Goal: Information Seeking & Learning: Find specific fact

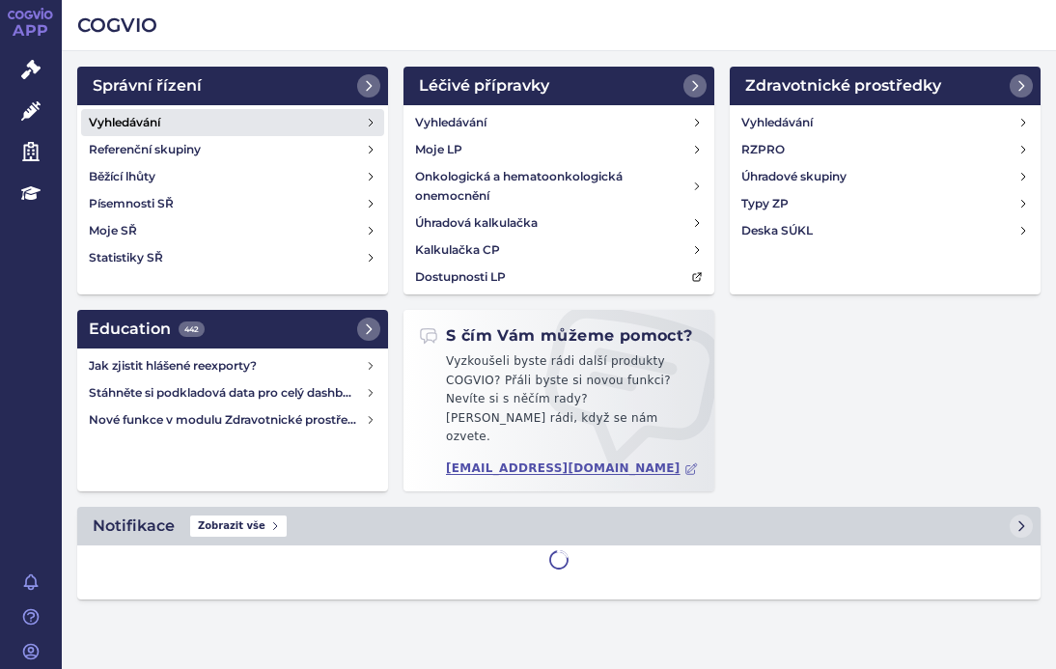
click at [138, 119] on h4 "Vyhledávání" at bounding box center [124, 122] width 71 height 19
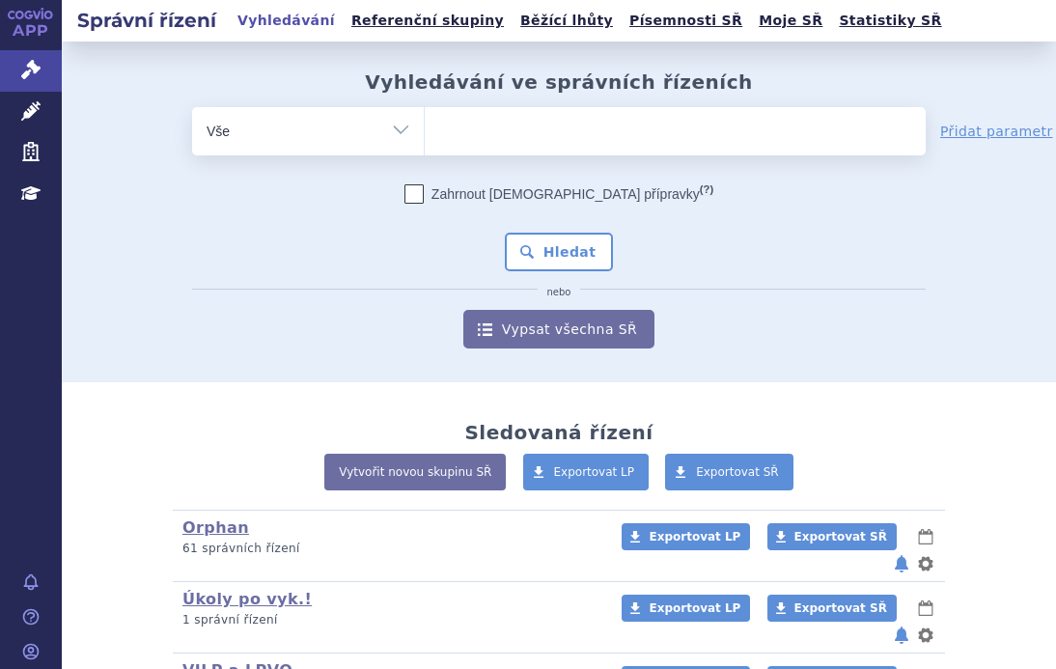
click at [467, 125] on ul at bounding box center [675, 127] width 501 height 41
click at [425, 125] on select at bounding box center [424, 130] width 1 height 48
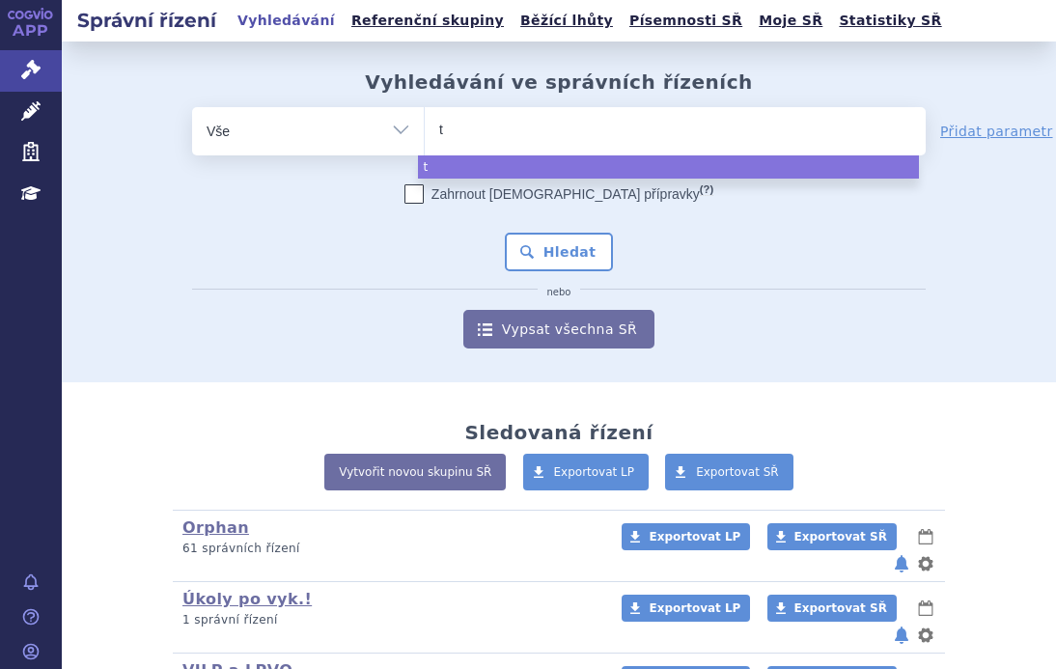
type input "ta"
type input "tav"
type input "tavn"
type input "tavne"
type input "tavneo"
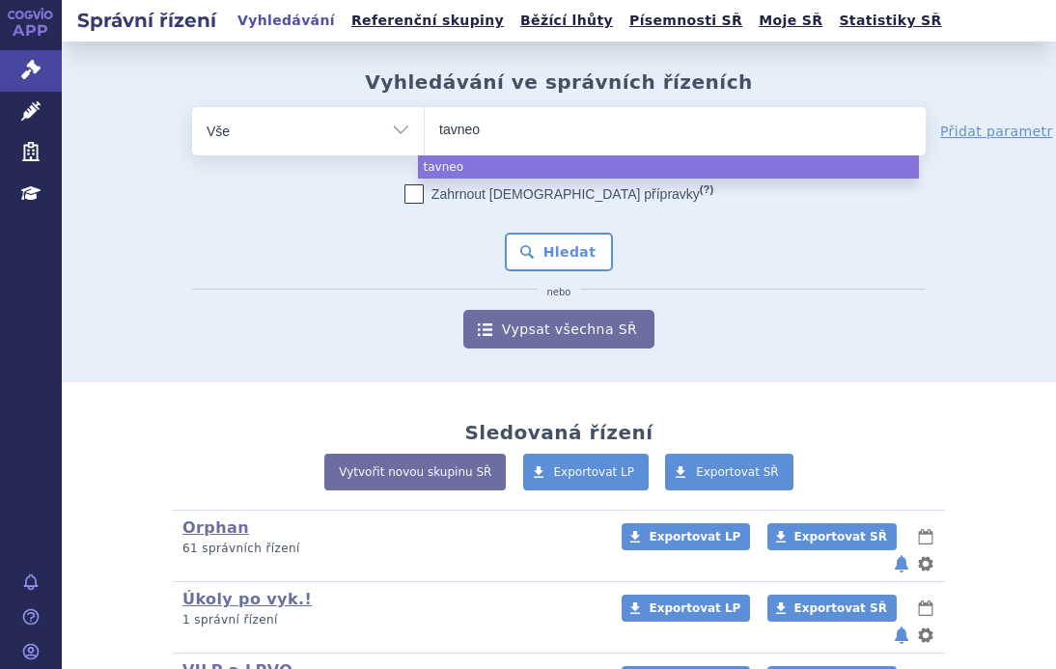
type input "tavneos"
select select "tavneos"
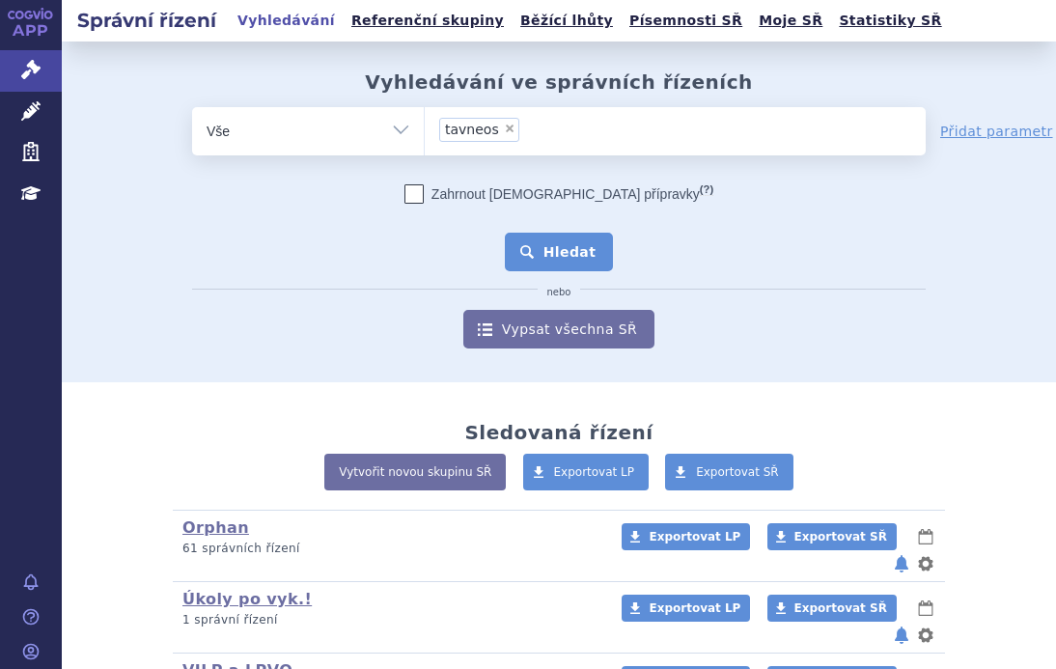
click at [571, 257] on button "Hledat" at bounding box center [559, 252] width 109 height 39
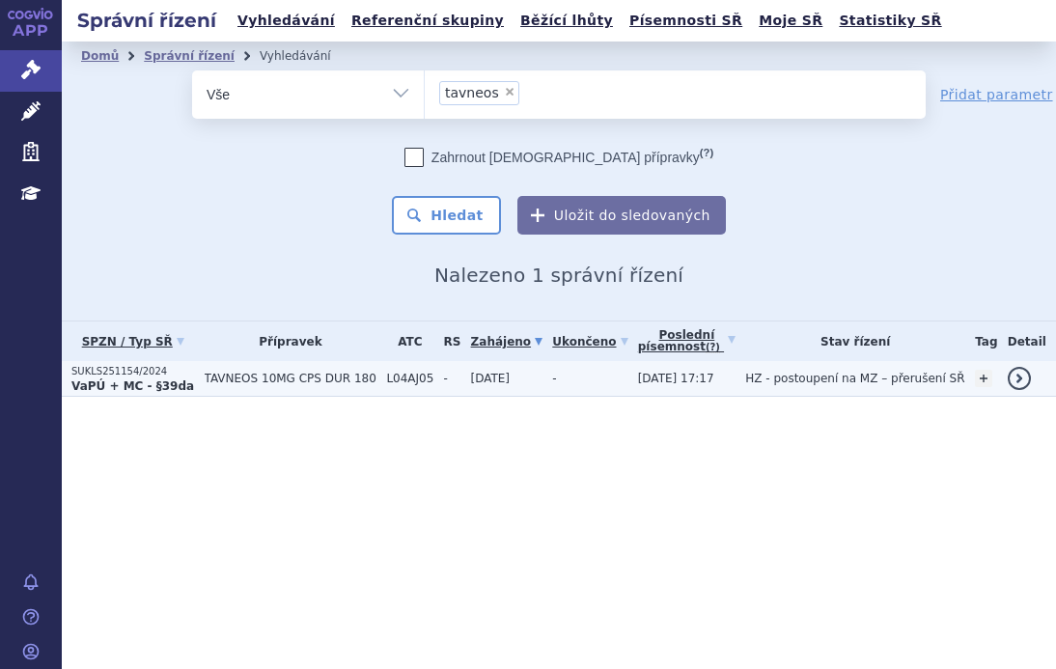
click at [173, 379] on strong "VaPÚ + MC - §39da" at bounding box center [132, 386] width 123 height 14
click at [164, 383] on strong "VaPÚ + MC - §39da" at bounding box center [132, 386] width 123 height 14
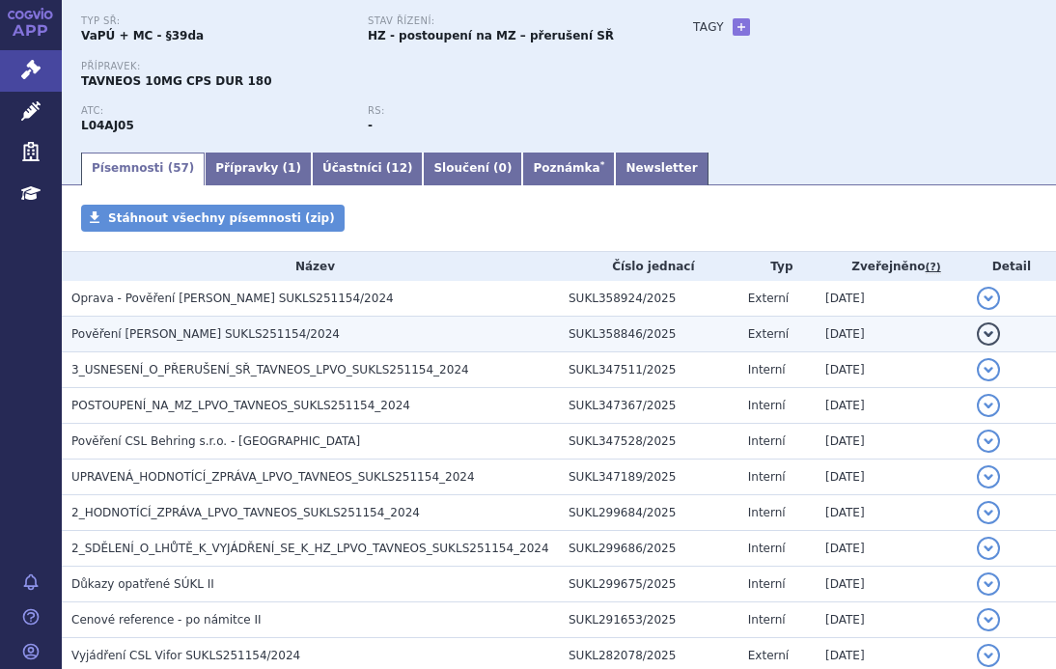
scroll to position [193, 0]
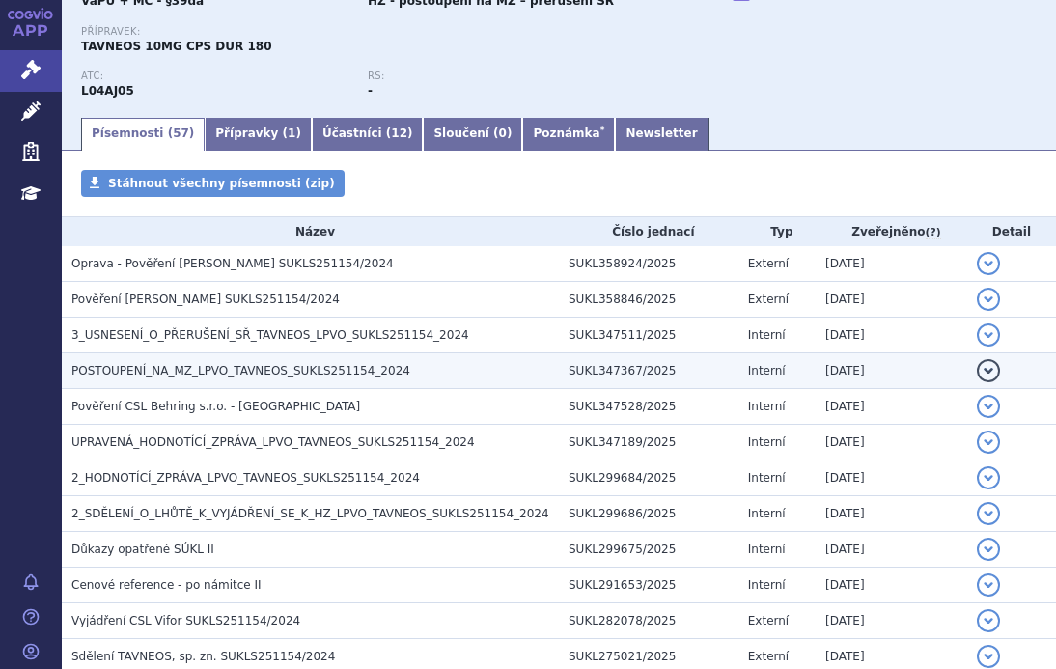
click at [253, 359] on td "POSTOUPENÍ_NA_MZ_LPVO_TAVNEOS_SUKLS251154_2024" at bounding box center [310, 371] width 497 height 36
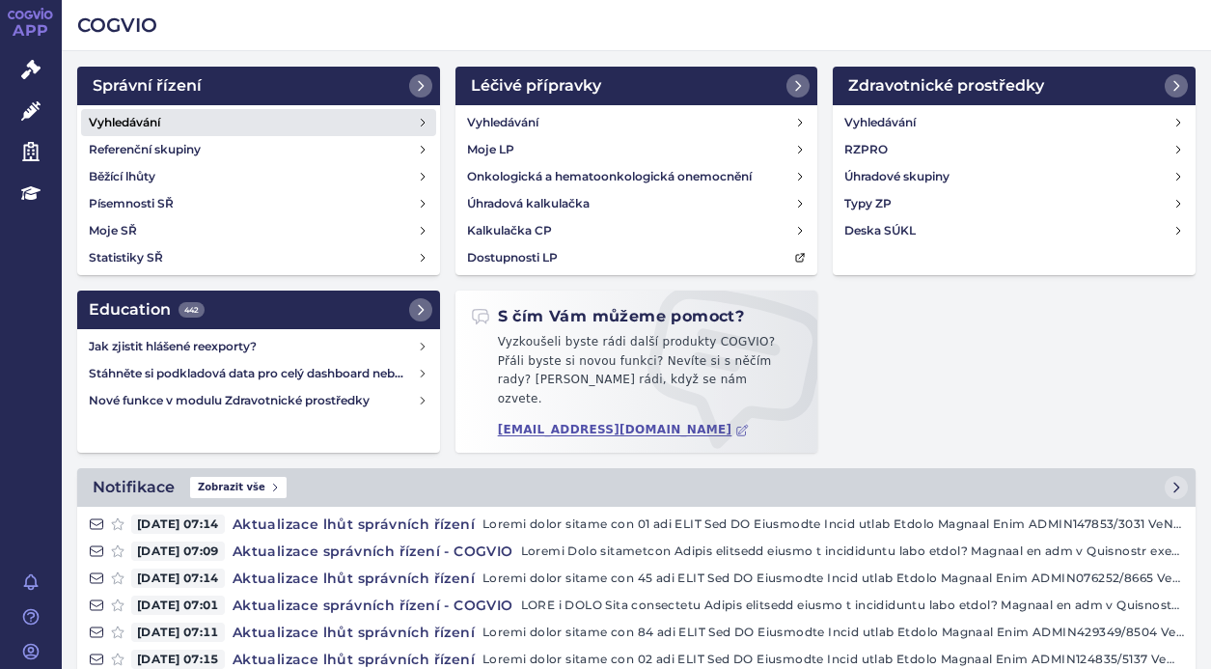
click at [174, 118] on link "Vyhledávání" at bounding box center [258, 122] width 355 height 27
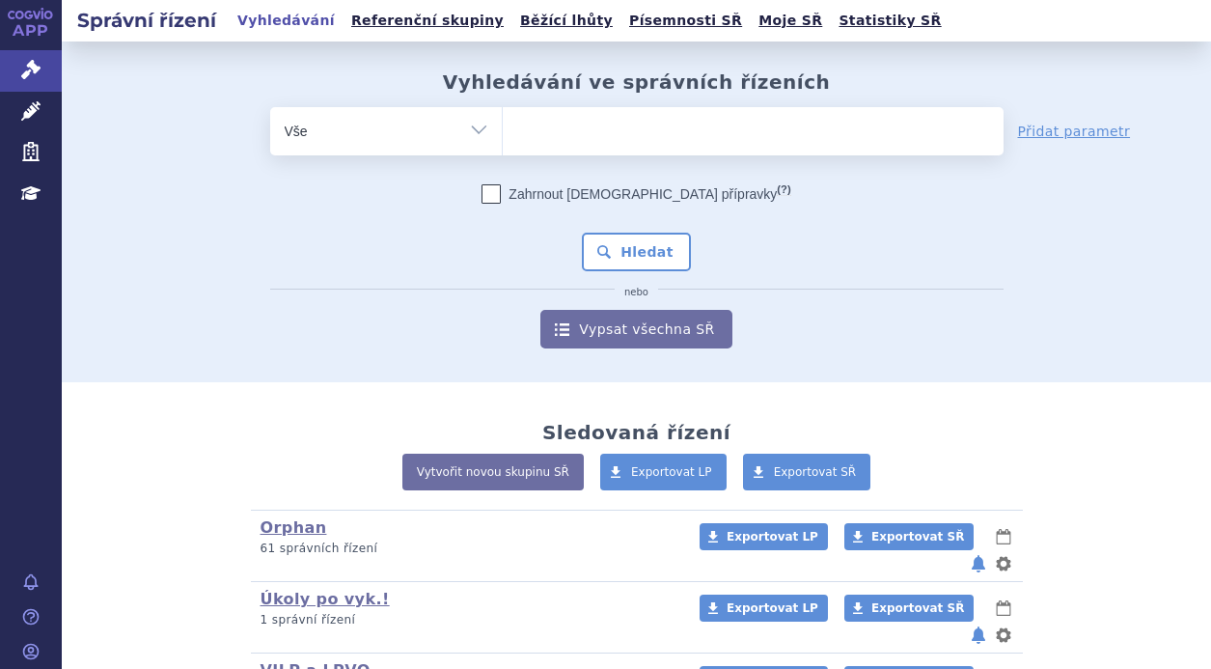
click at [548, 131] on ul at bounding box center [753, 127] width 501 height 41
click at [503, 131] on select at bounding box center [502, 130] width 1 height 48
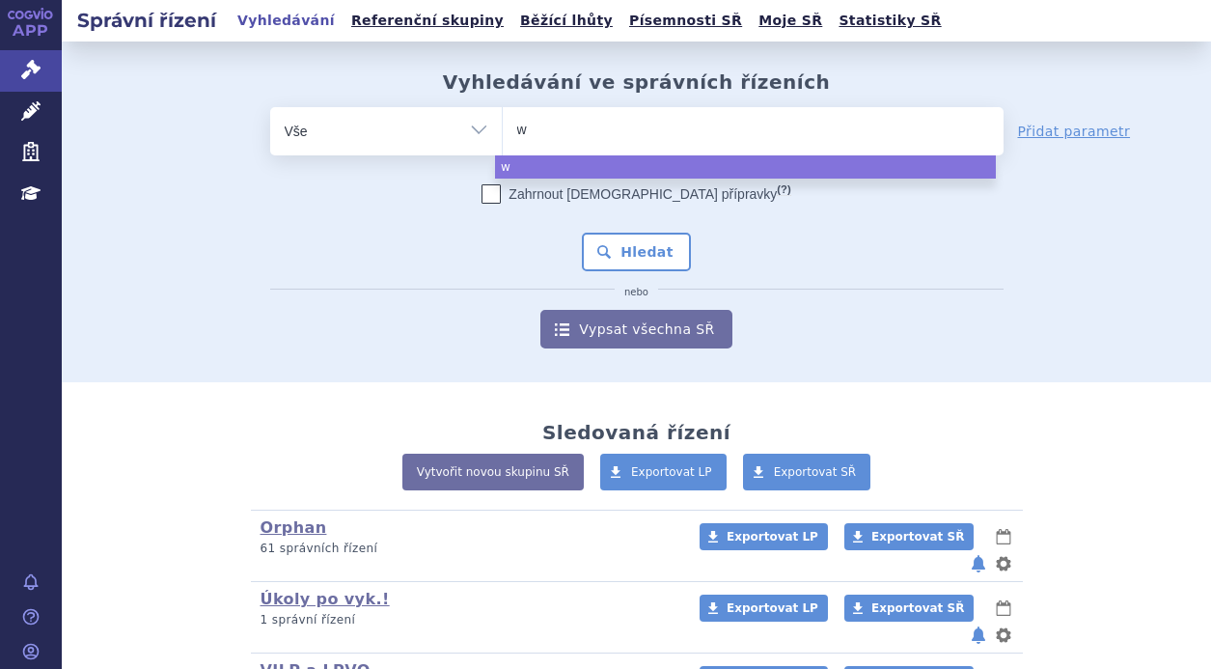
type input "wi"
type input "win"
type input "winre"
type input "winreva"
type input "winrevai"
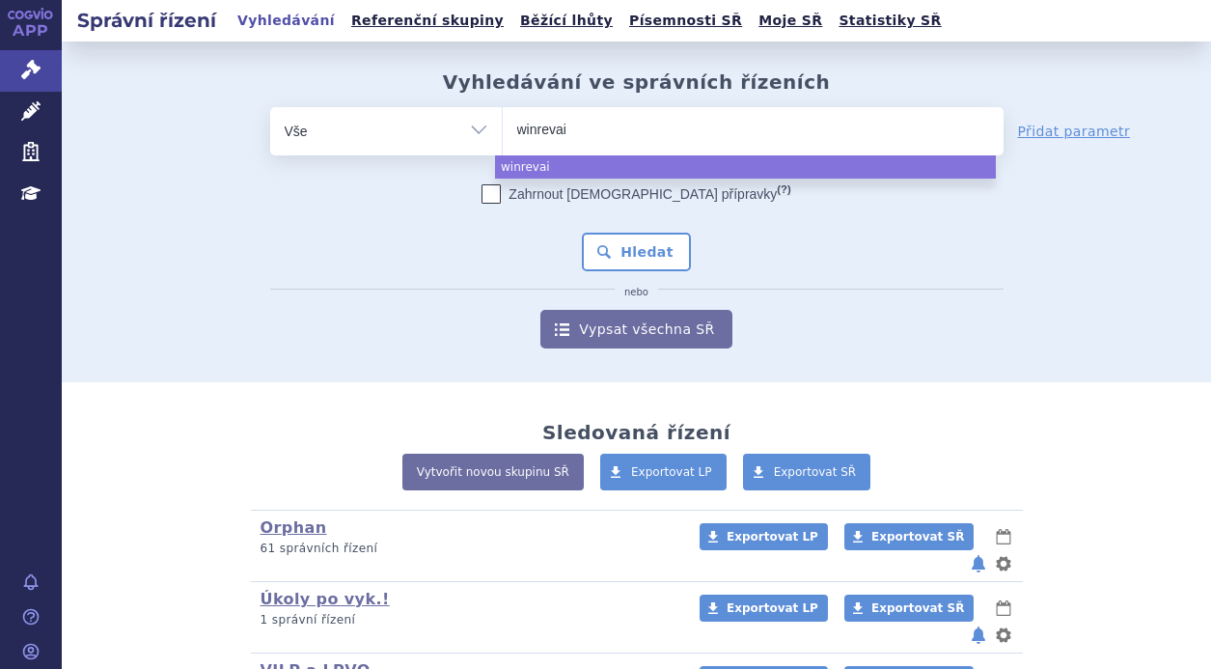
type input "winrevair"
select select "winrevair"
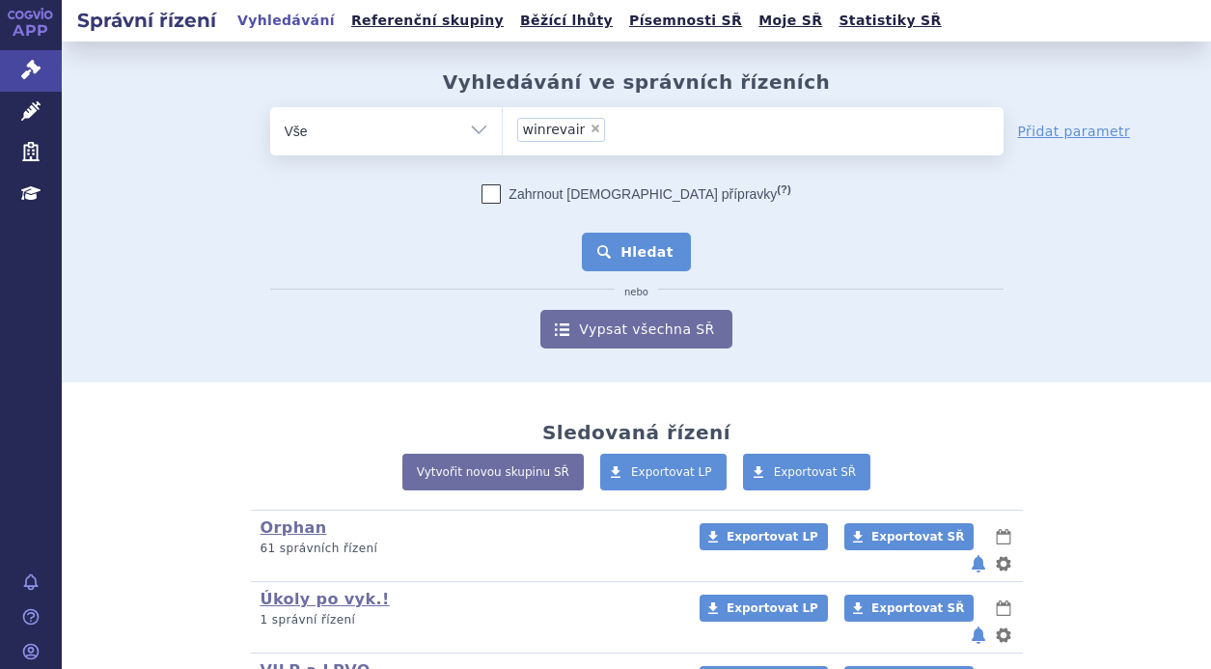
click at [641, 244] on button "Hledat" at bounding box center [636, 252] width 109 height 39
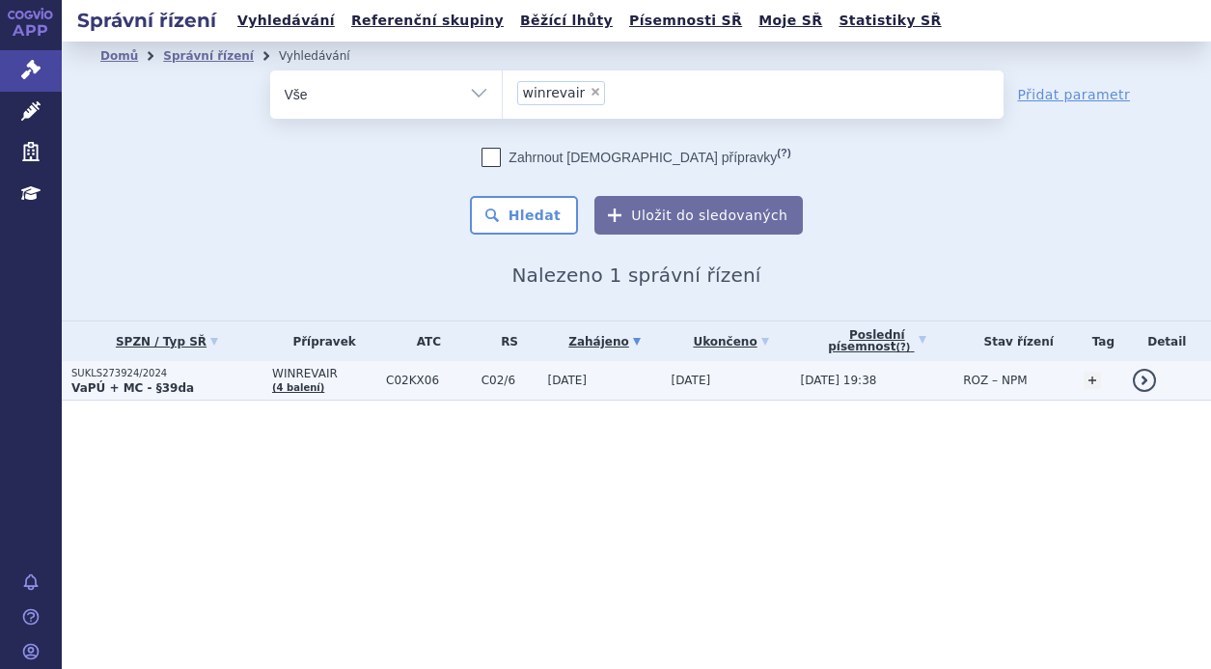
click at [174, 381] on strong "VaPÚ + MC - §39da" at bounding box center [132, 388] width 123 height 14
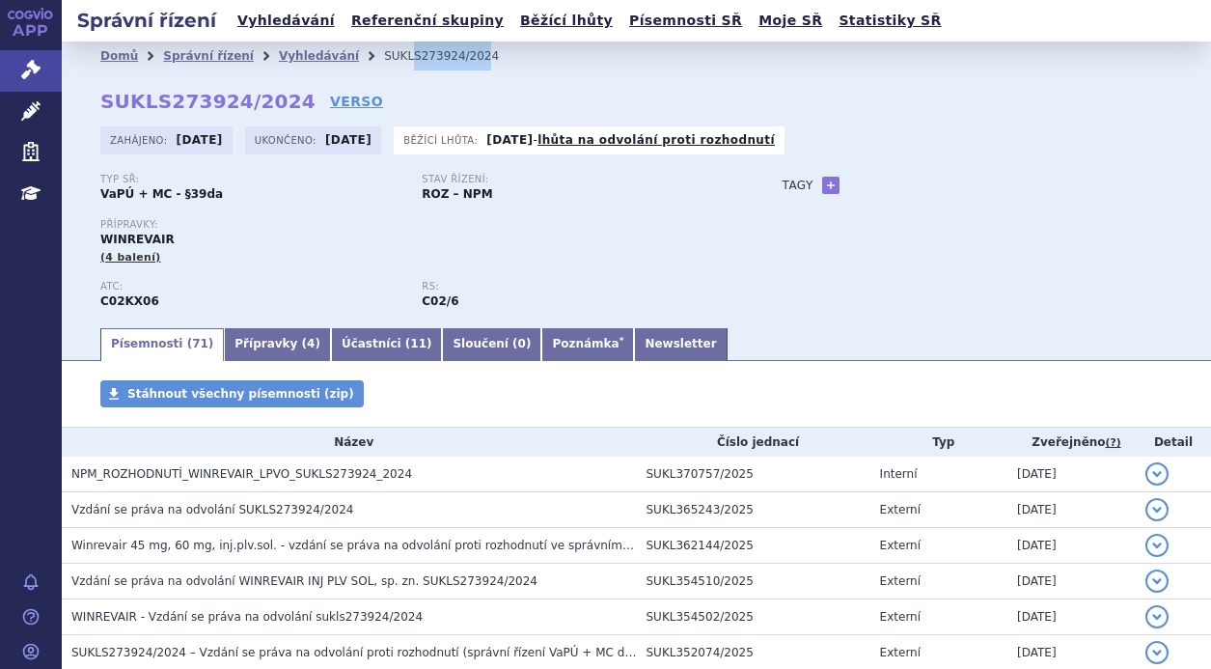
drag, startPoint x: 441, startPoint y: 54, endPoint x: 373, endPoint y: 60, distance: 68.8
click at [384, 60] on li "SUKLS273924/2024" at bounding box center [454, 56] width 140 height 29
drag, startPoint x: 448, startPoint y: 58, endPoint x: 350, endPoint y: 57, distance: 97.5
click at [384, 57] on li "SUKLS273924/2024" at bounding box center [454, 56] width 140 height 29
copy li "SUKLS273924/2024"
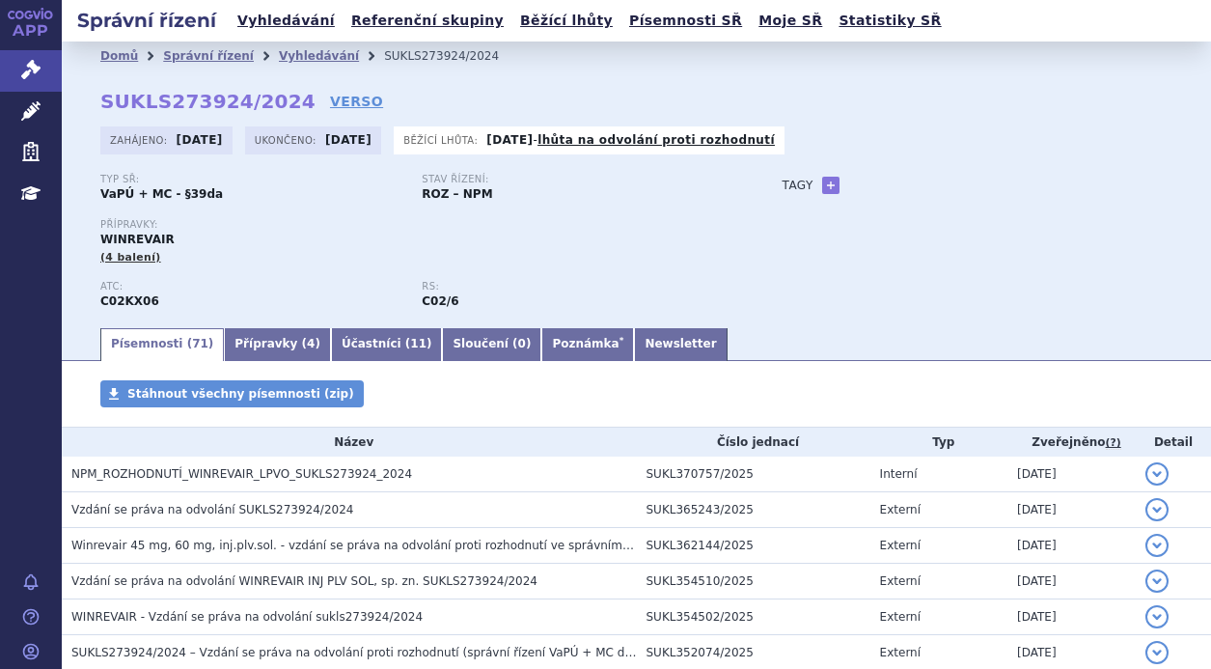
click at [684, 237] on div "Přípravky: WINREVAIR (4 balení)" at bounding box center [422, 242] width 644 height 46
click at [634, 340] on link "Newsletter" at bounding box center [680, 344] width 93 height 33
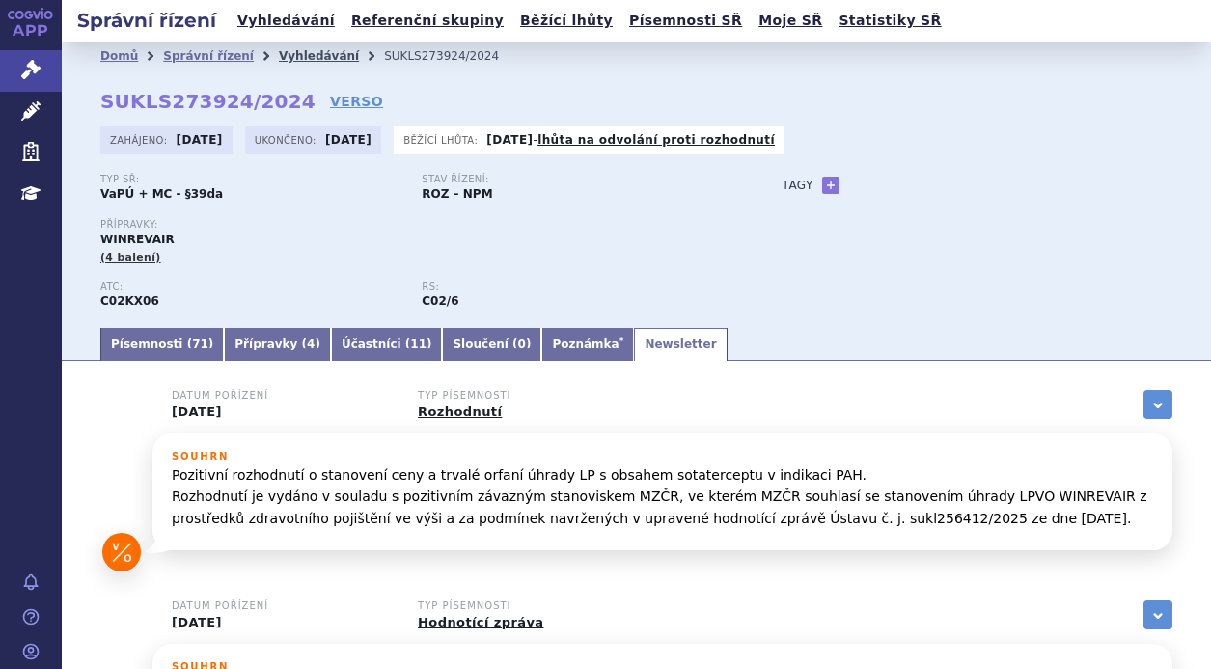
click at [279, 57] on link "Vyhledávání" at bounding box center [319, 56] width 80 height 14
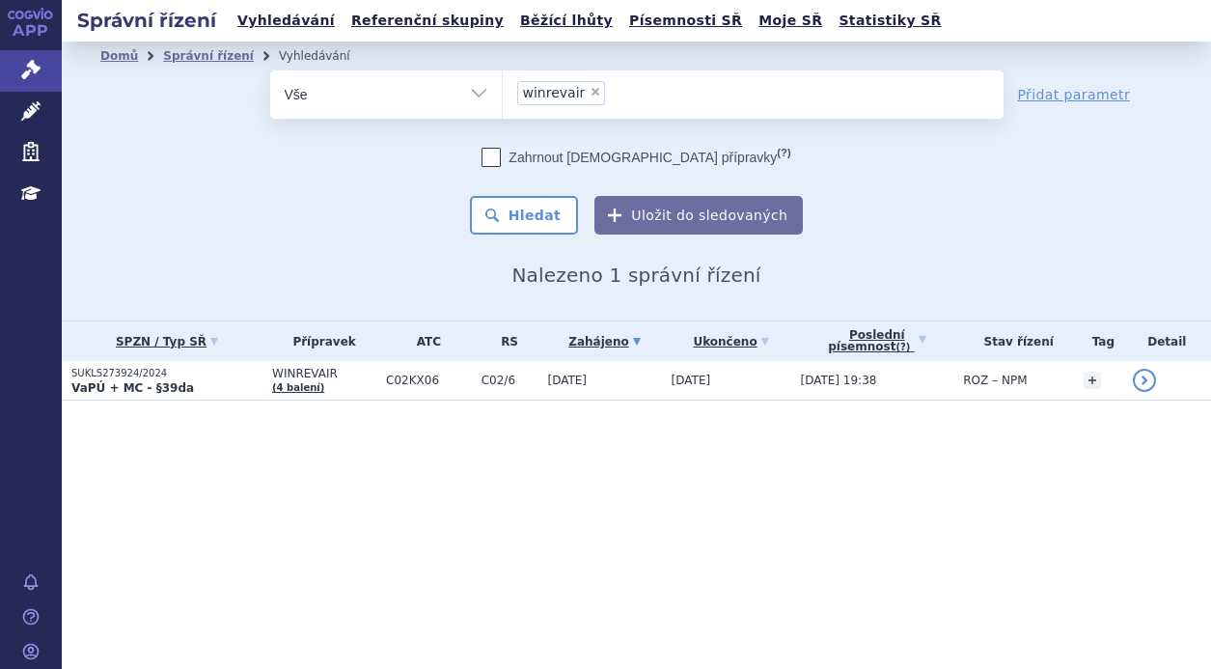
click at [590, 89] on span "×" at bounding box center [596, 92] width 12 height 12
click at [503, 89] on select "winrevair" at bounding box center [502, 93] width 1 height 48
select select
type input "mi"
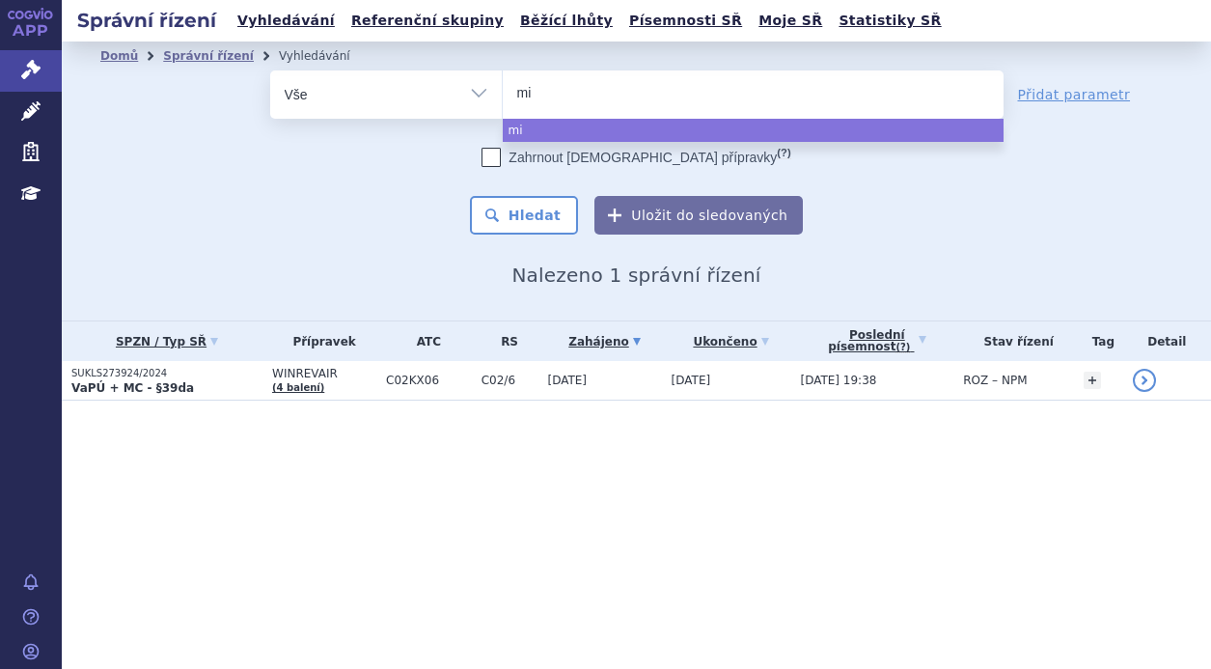
type input "min"
type input "minj"
type input "minjuv"
type input "minjuvi"
select select "minjuvi"
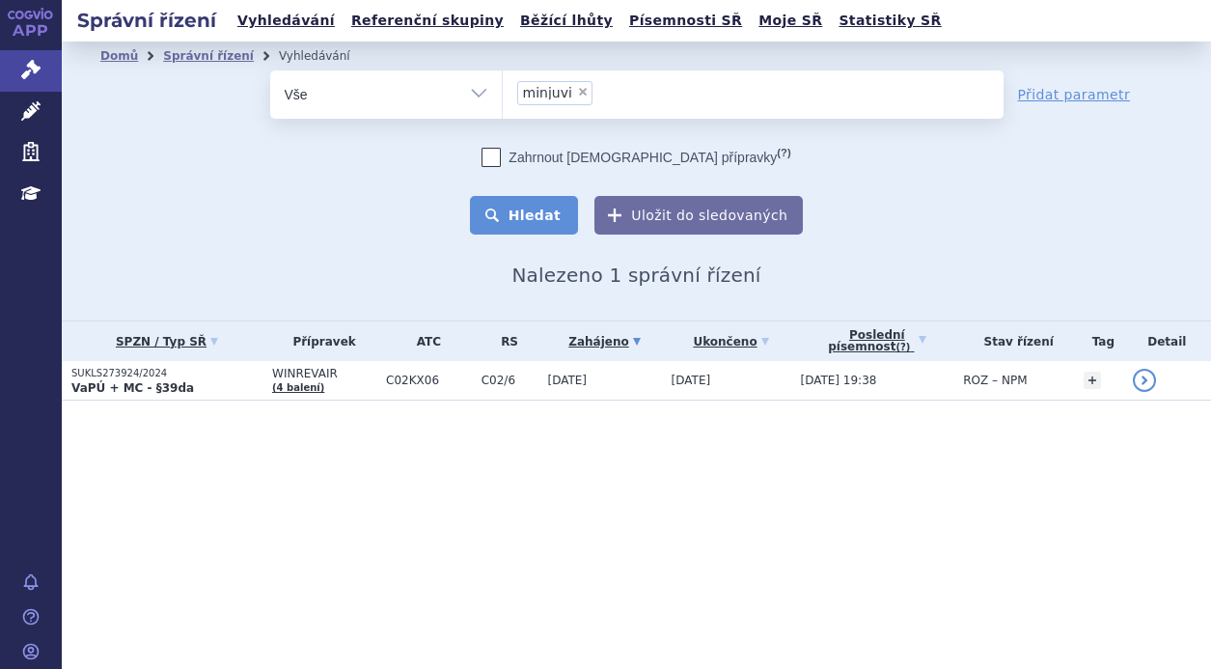
click at [513, 227] on button "Hledat" at bounding box center [524, 215] width 109 height 39
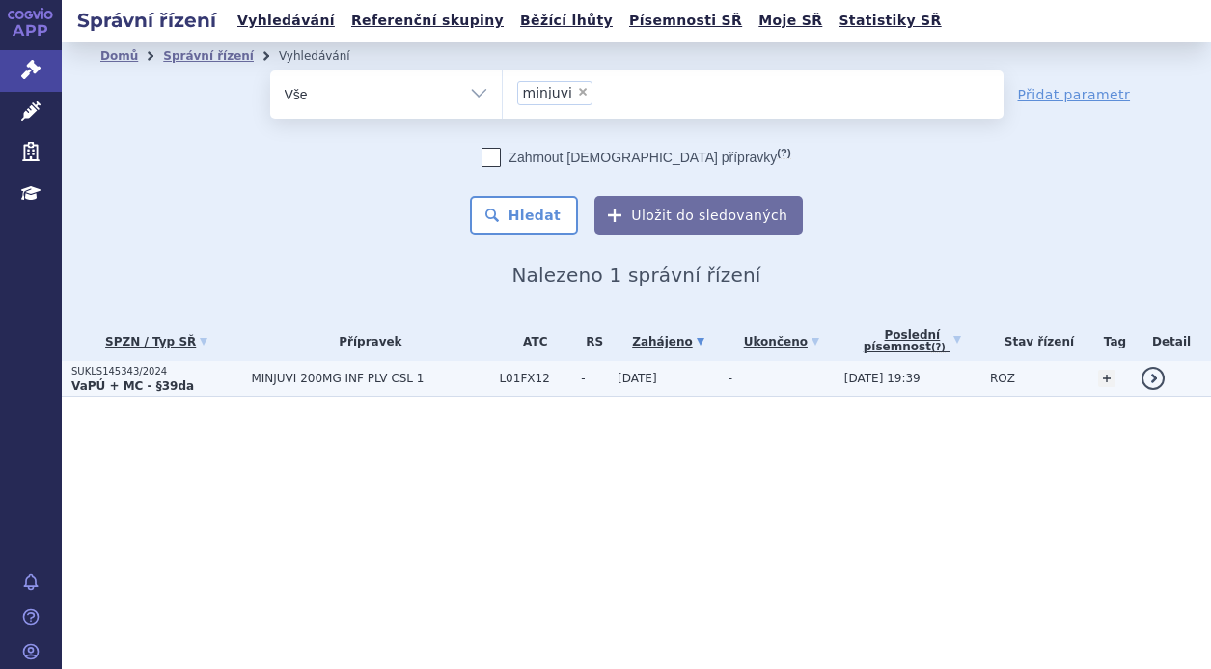
click at [173, 369] on p "SUKLS145343/2024" at bounding box center [156, 372] width 170 height 14
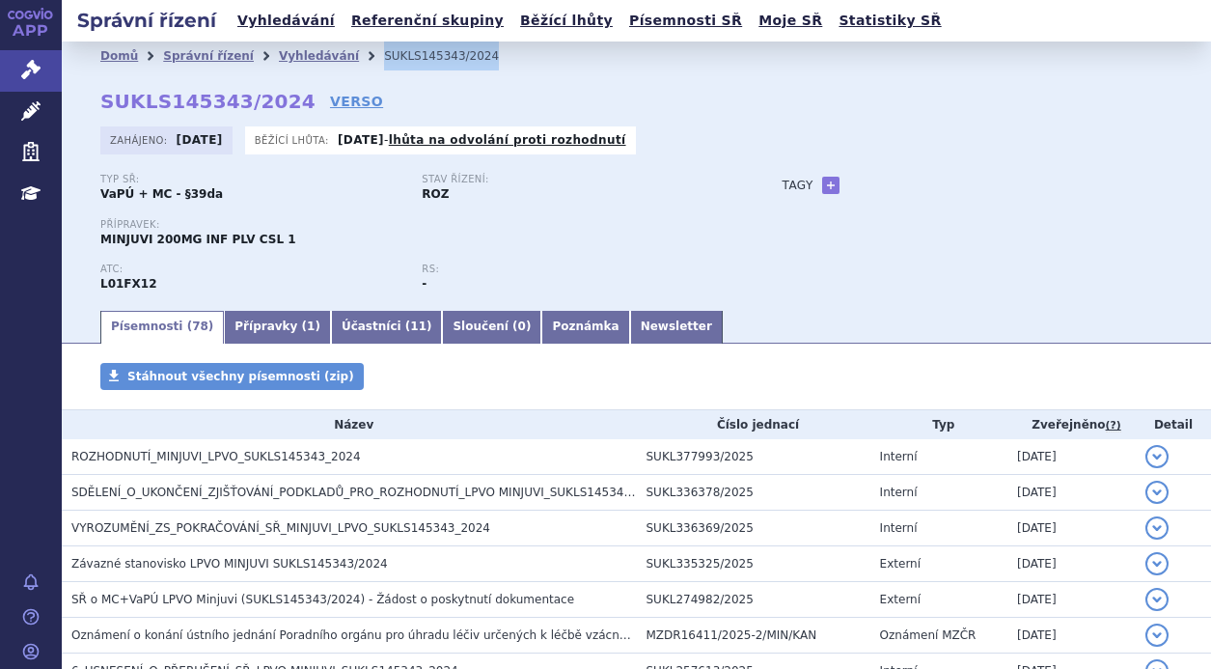
drag, startPoint x: 442, startPoint y: 56, endPoint x: 344, endPoint y: 63, distance: 98.7
click at [344, 63] on ul "Domů Správní řízení Vyhledávání SUKLS145343/2024" at bounding box center [636, 56] width 1072 height 29
copy ul "Vyhledávání SUKLS145343/2024"
click at [572, 308] on div "Písemnosti ( 78 ) Přípravky ( 1 ) Účastníci ( 11 ) Sloučení ( 0 ) Poznámka News…" at bounding box center [637, 325] width 1150 height 35
click at [630, 330] on link "Newsletter" at bounding box center [676, 327] width 93 height 33
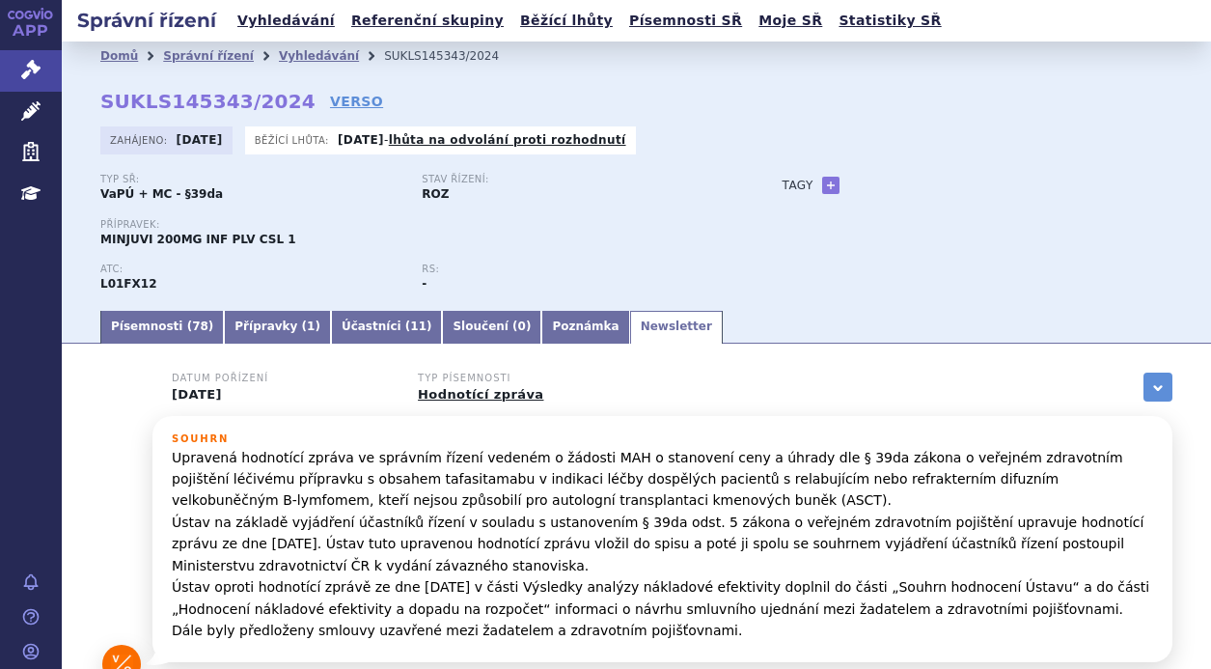
click at [615, 475] on p "Upravená hodnotící zpráva ve správním řízení vedeném o žádosti MAH o stanovení …" at bounding box center [663, 544] width 982 height 195
click at [280, 57] on link "Vyhledávání" at bounding box center [319, 56] width 80 height 14
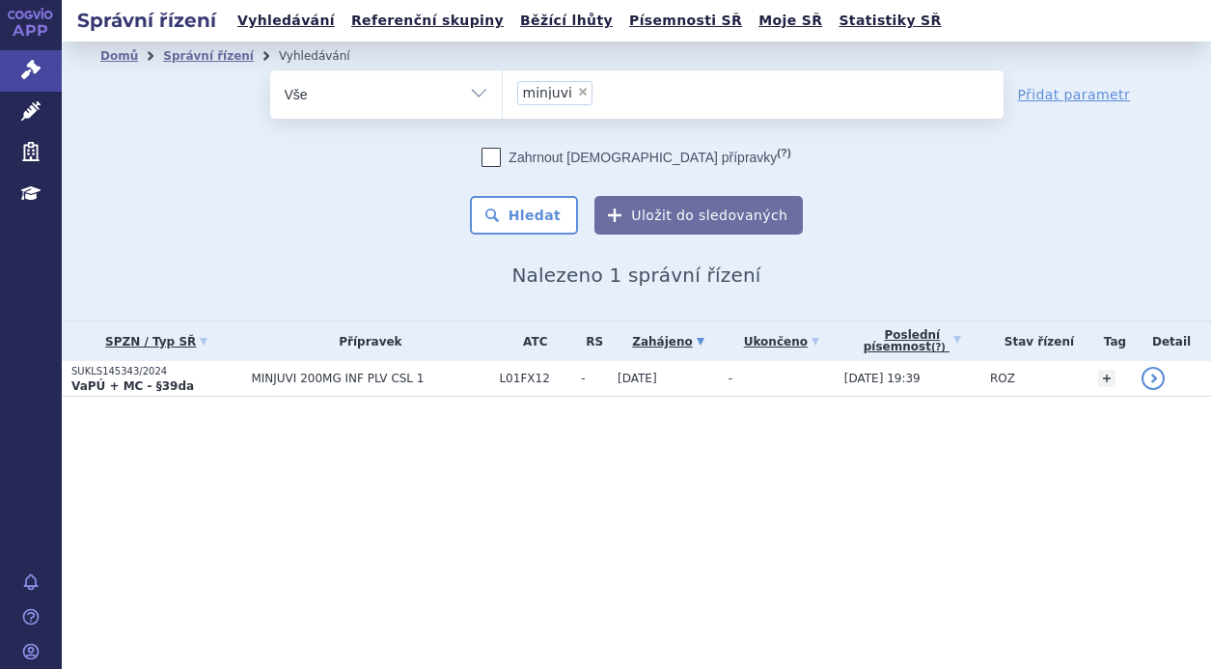
click at [577, 88] on span "×" at bounding box center [583, 92] width 12 height 12
click at [503, 88] on select "minjuvi" at bounding box center [502, 93] width 1 height 48
select select
click at [575, 91] on ul at bounding box center [753, 90] width 501 height 41
click at [503, 91] on select "minjuvi" at bounding box center [502, 93] width 1 height 48
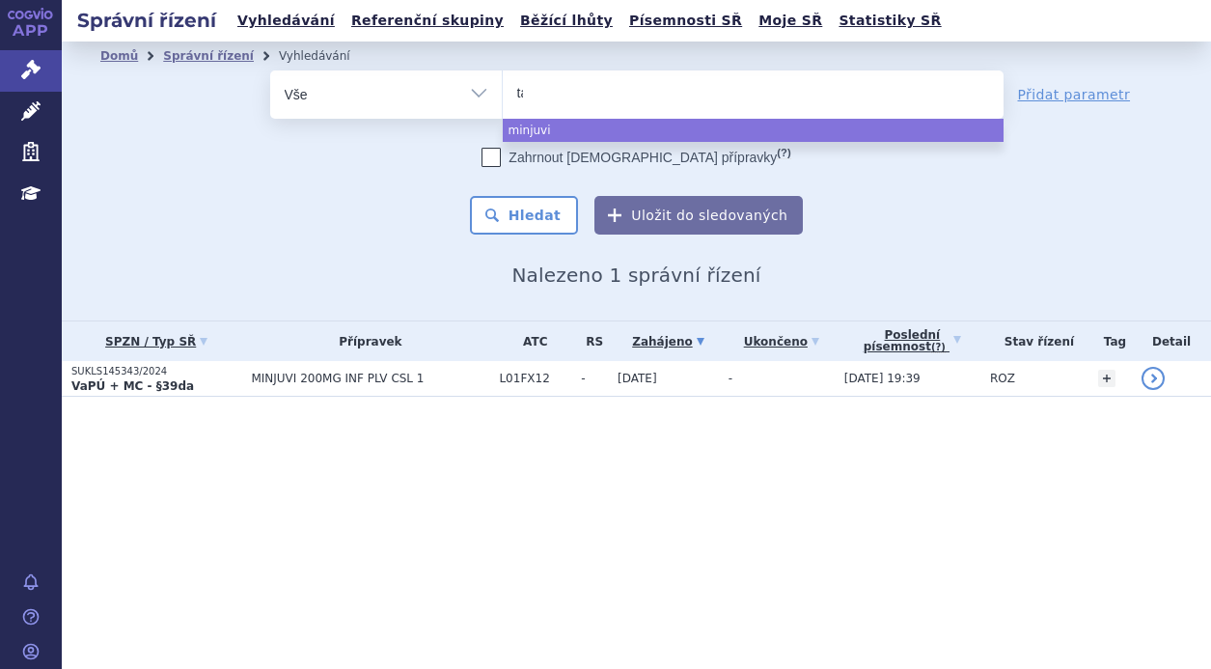
type input "tav"
type input "tavn"
type input "tavne"
type input "tavneo"
type input "tavneos"
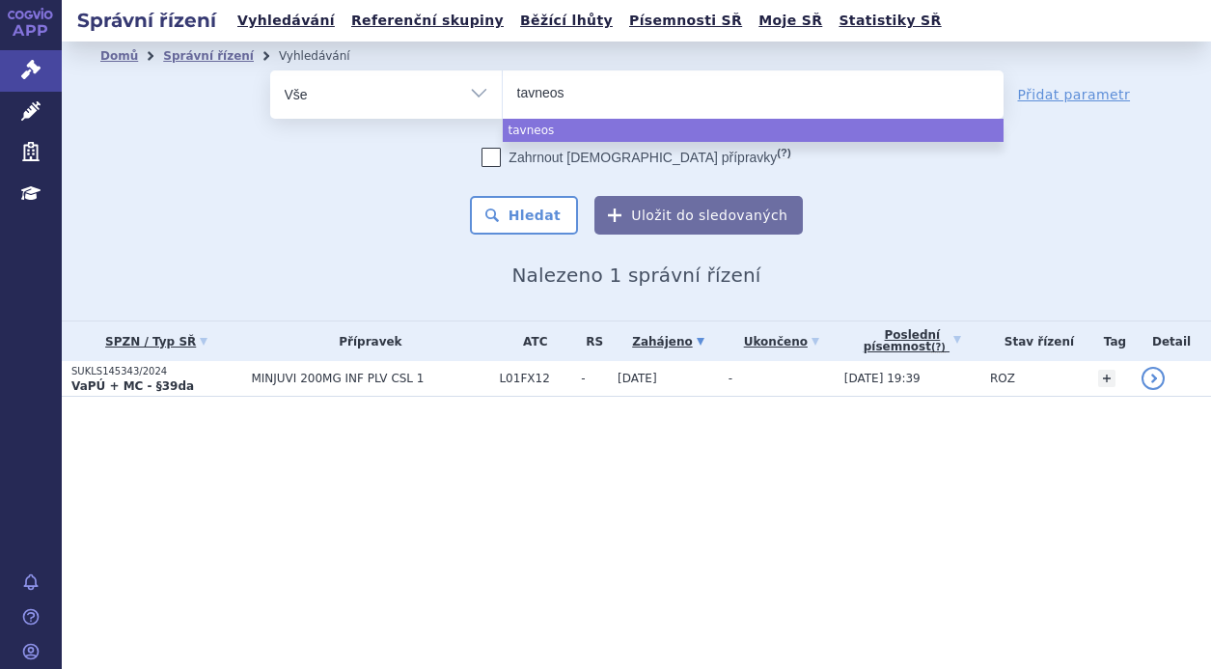
select select "tavneos"
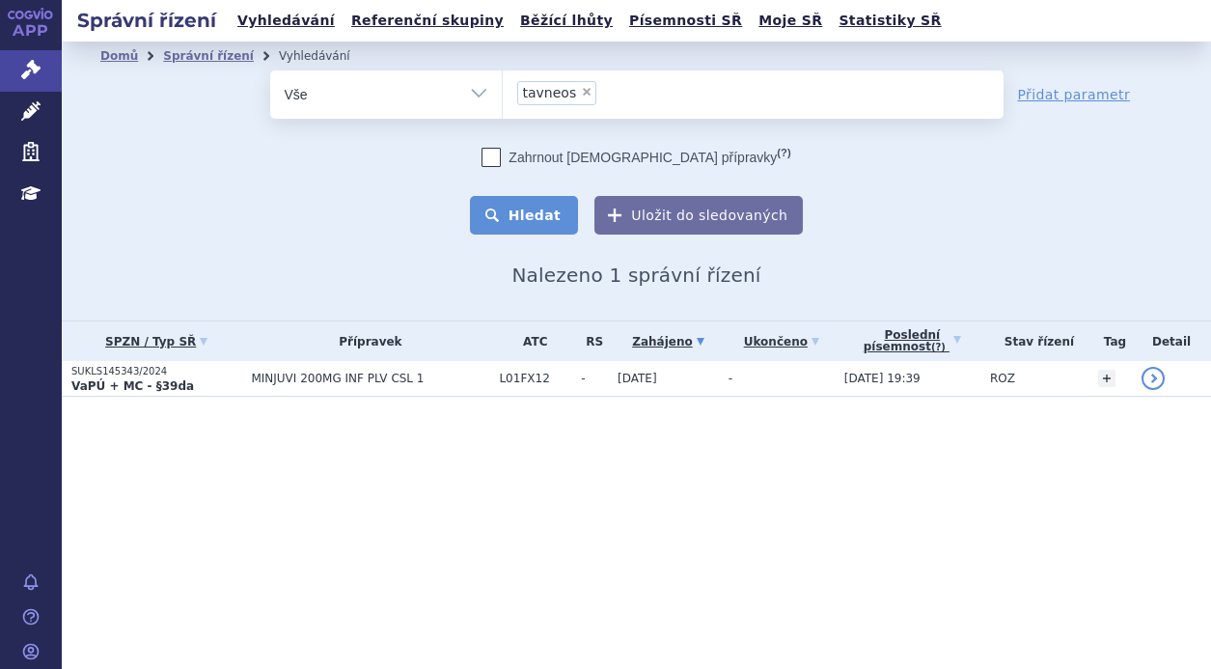
click at [532, 208] on button "Hledat" at bounding box center [524, 215] width 109 height 39
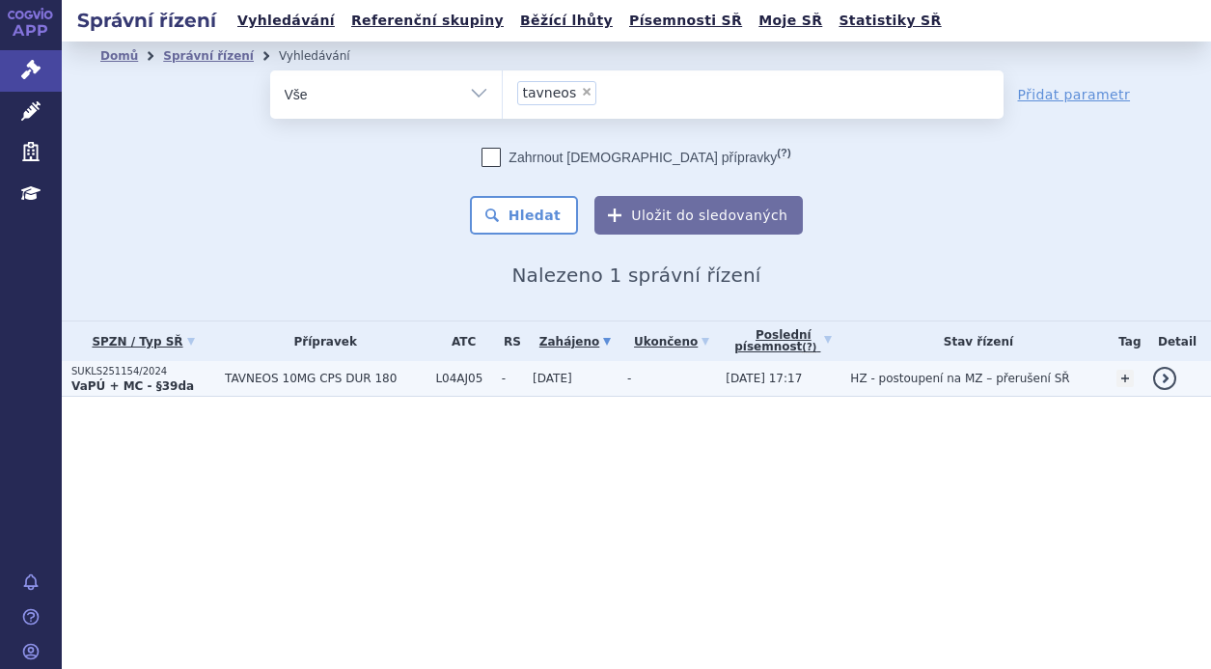
click at [292, 391] on td "TAVNEOS 10MG CPS DUR 180" at bounding box center [320, 379] width 210 height 36
click at [295, 375] on span "TAVNEOS 10MG CPS DUR 180" at bounding box center [325, 379] width 201 height 14
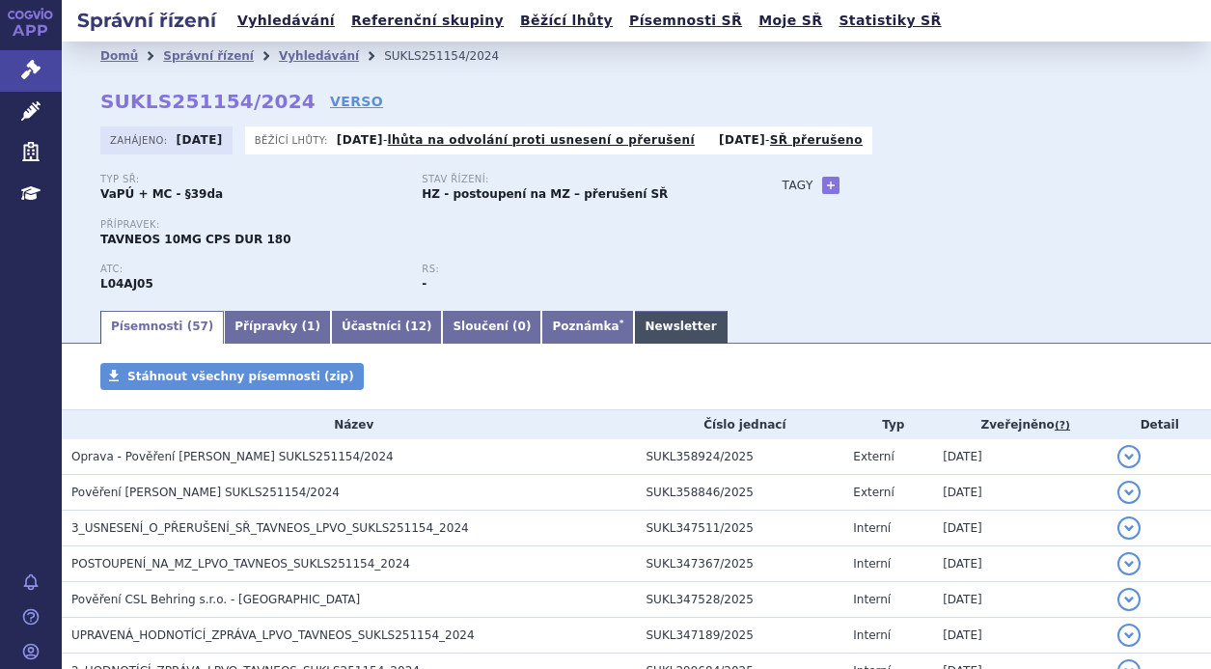
click at [634, 325] on link "Newsletter" at bounding box center [680, 327] width 93 height 33
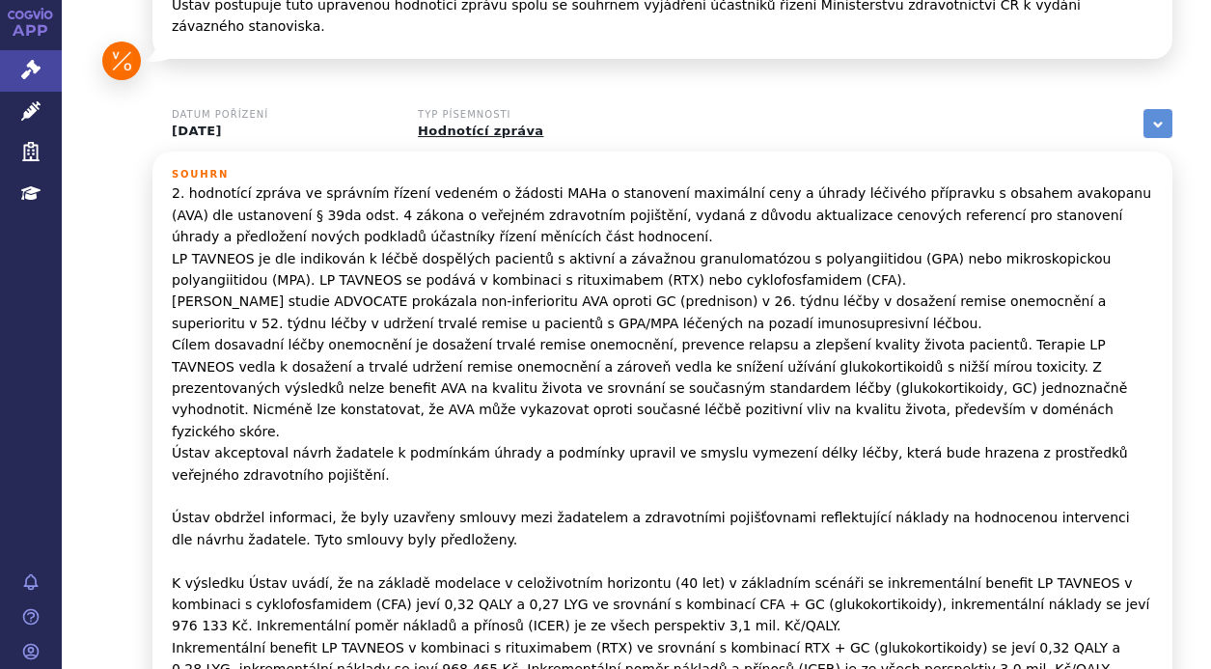
scroll to position [511, 0]
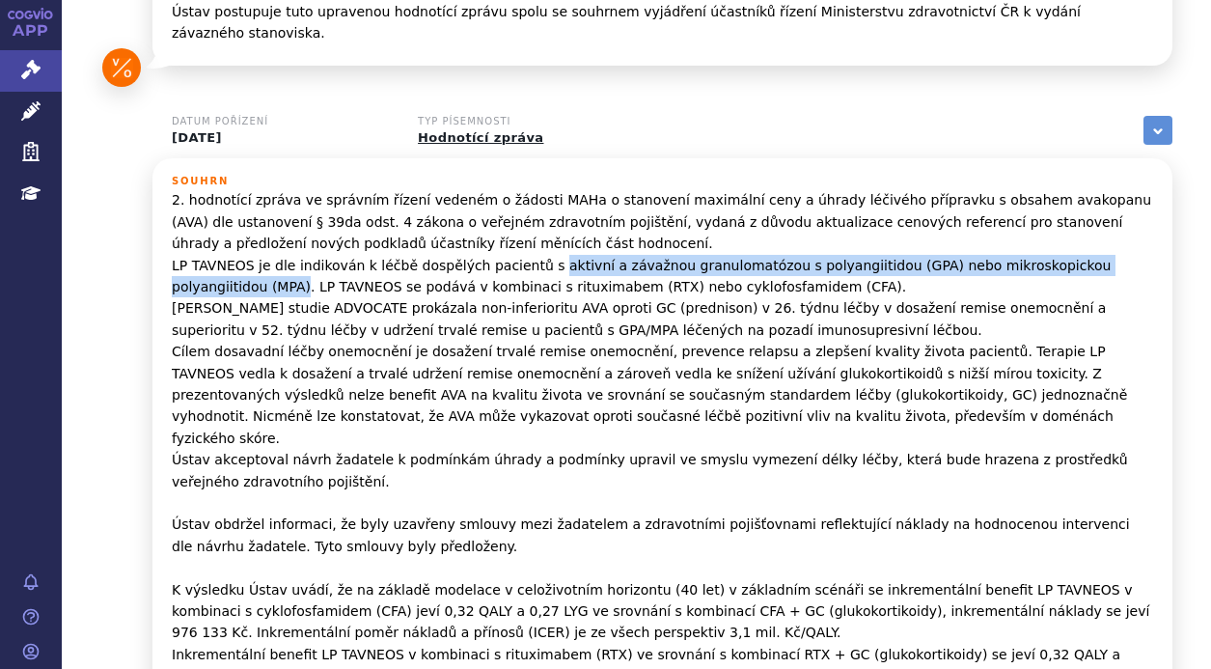
drag, startPoint x: 524, startPoint y: 240, endPoint x: 1128, endPoint y: 244, distance: 604.3
click at [1128, 244] on p "2. hodnotící zpráva ve správním řízení vedeném o žádosti MAHa o stanovení maxim…" at bounding box center [663, 502] width 982 height 627
copy p "aktivní a závažnou granulomatózou s polyangiitidou (GPA) nebo mikroskopickou po…"
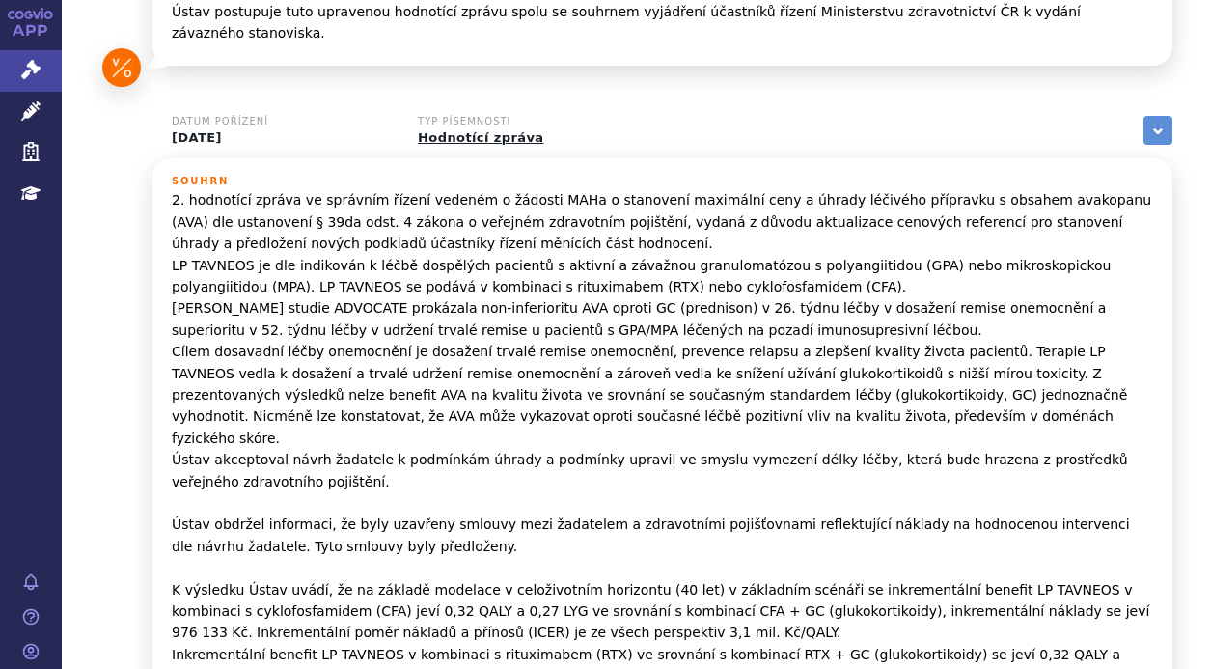
click at [286, 213] on p "2. hodnotící zpráva ve správním řízení vedeném o žádosti MAHa o stanovení maxim…" at bounding box center [663, 502] width 982 height 627
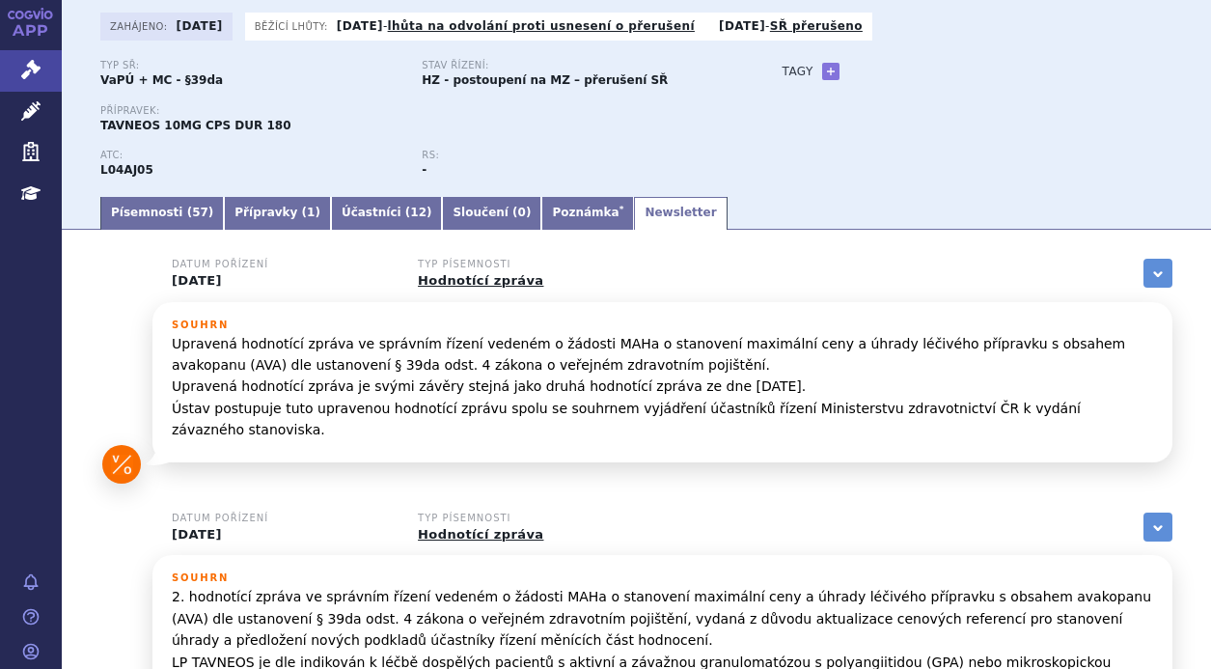
scroll to position [0, 0]
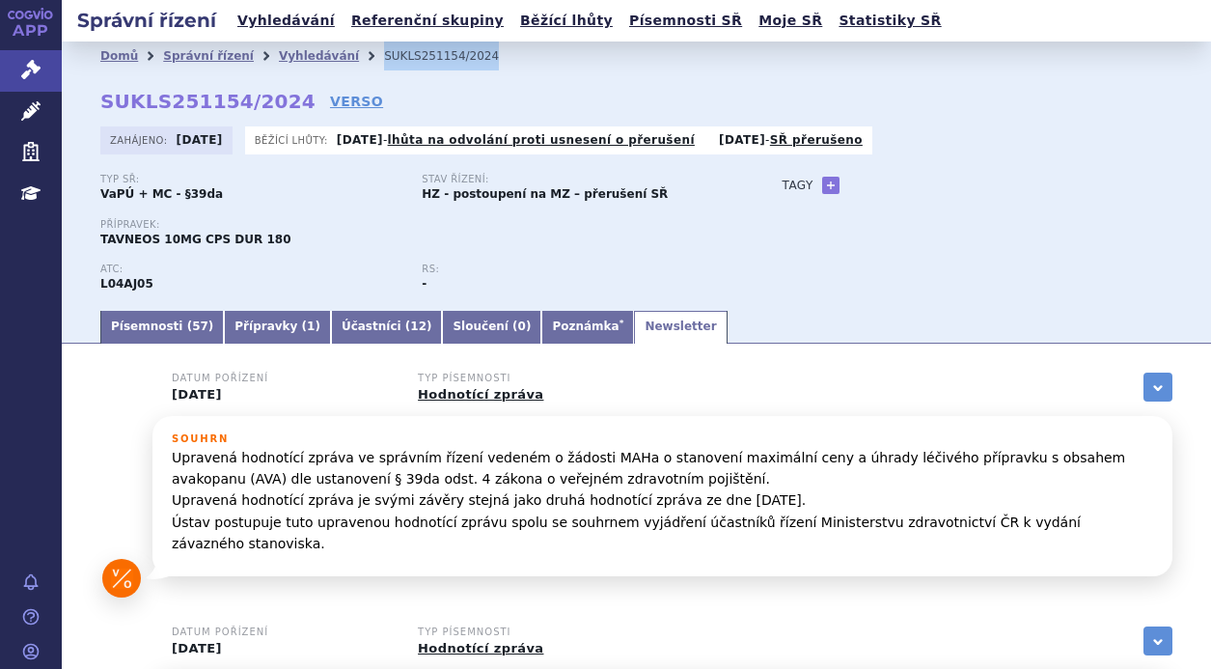
drag, startPoint x: 442, startPoint y: 52, endPoint x: 344, endPoint y: 67, distance: 99.5
click at [344, 67] on ul "Domů Správní řízení Vyhledávání SUKLS251154/2024" at bounding box center [636, 56] width 1072 height 29
copy ul "Vyhledávání SUKLS251154/2024"
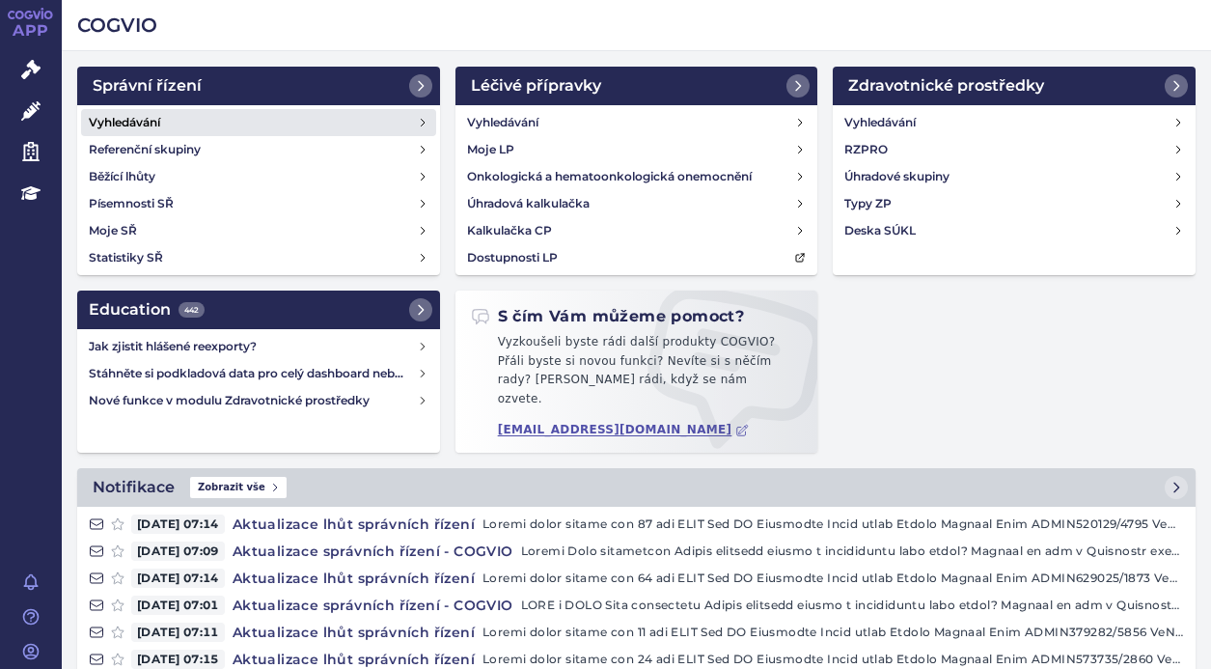
click at [151, 120] on h4 "Vyhledávání" at bounding box center [124, 122] width 71 height 19
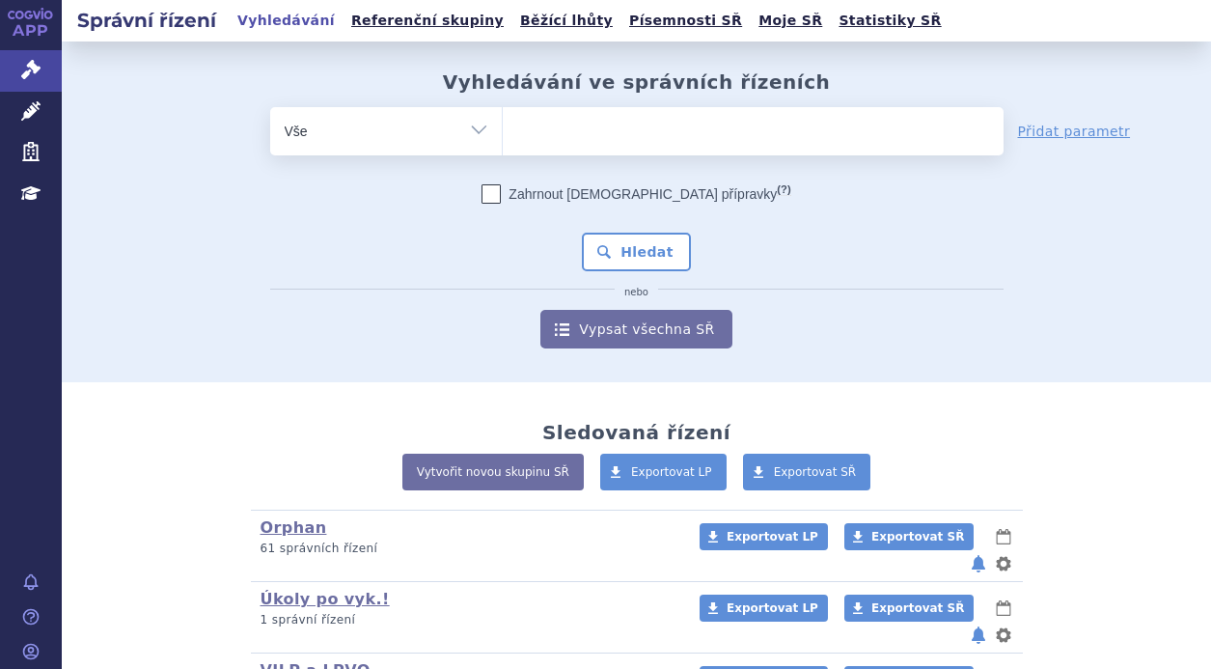
click at [550, 118] on ul at bounding box center [753, 127] width 501 height 41
click at [503, 118] on select at bounding box center [502, 130] width 1 height 48
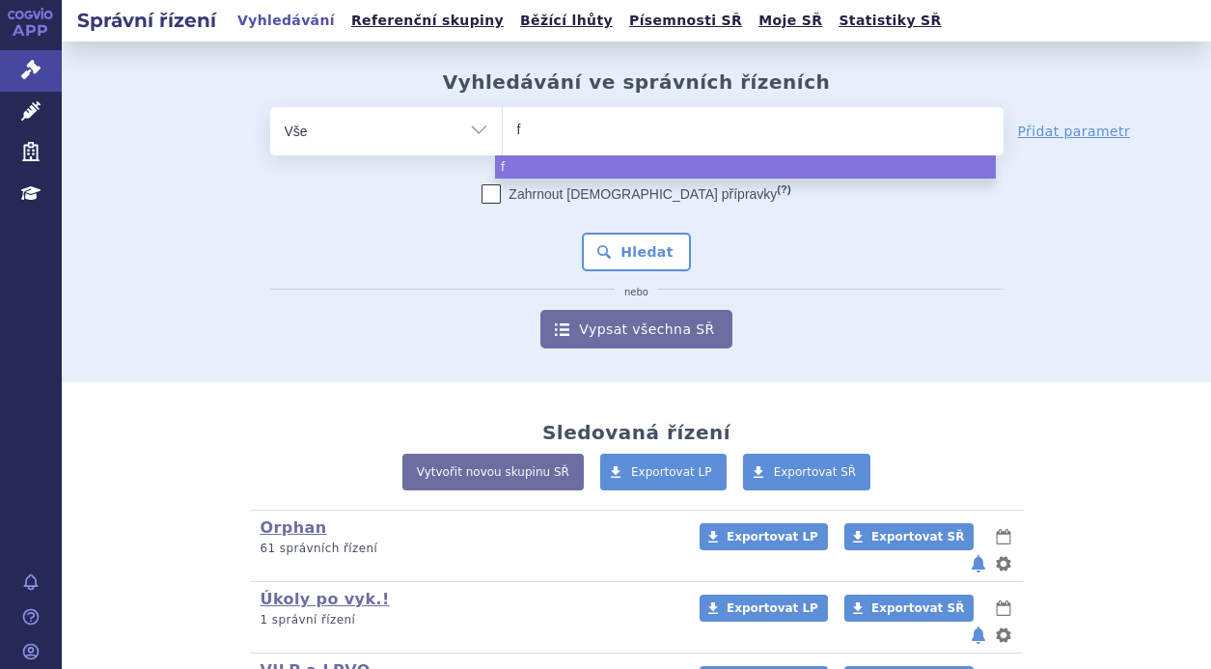
type input "fi"
type input "fil"
type input "fils"
type input "filsu"
type input "filsuv"
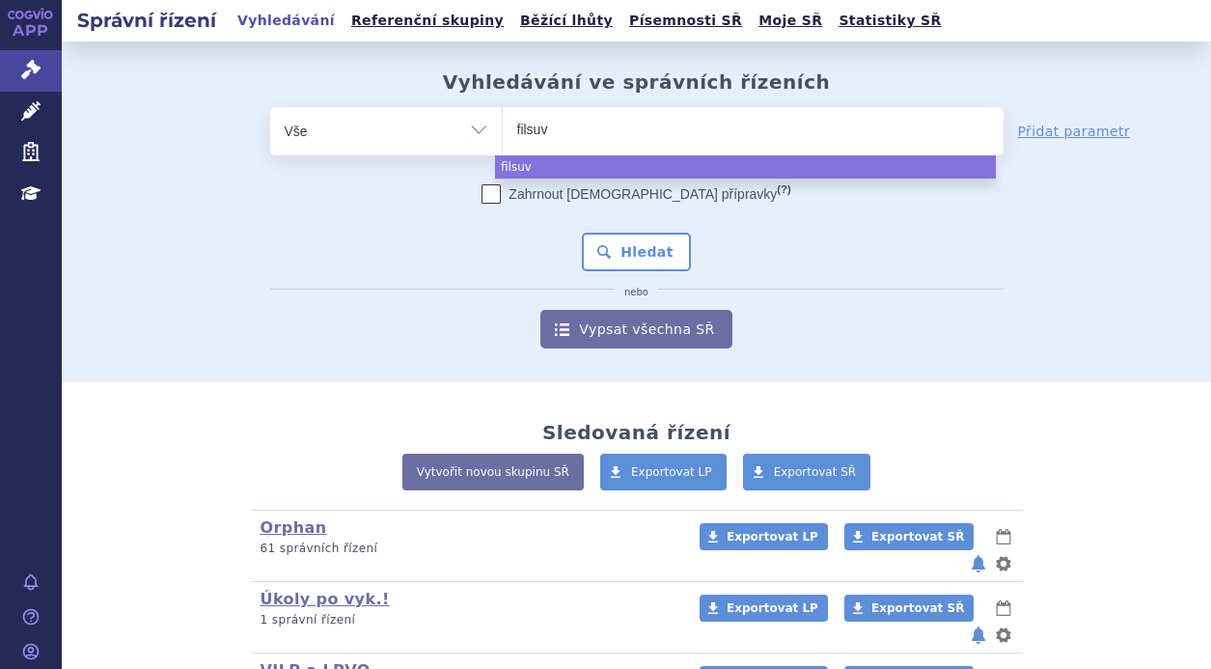
type input "filsuve"
type input "filsuvez"
select select "filsuvez"
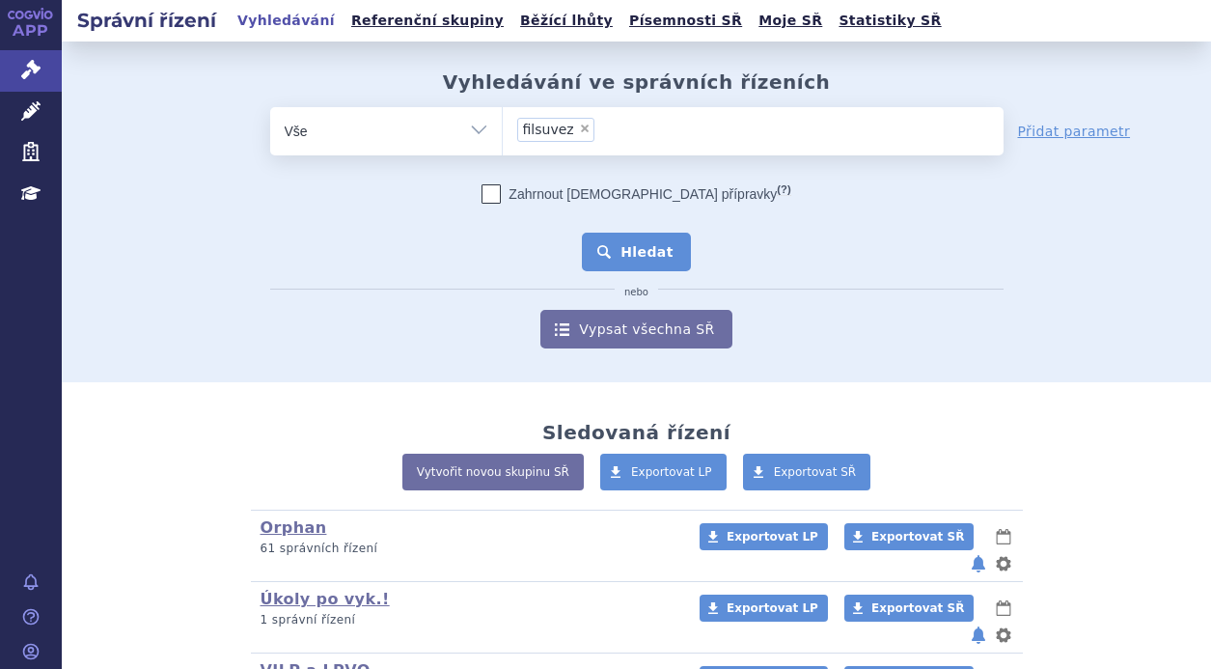
click at [664, 250] on button "Hledat" at bounding box center [636, 252] width 109 height 39
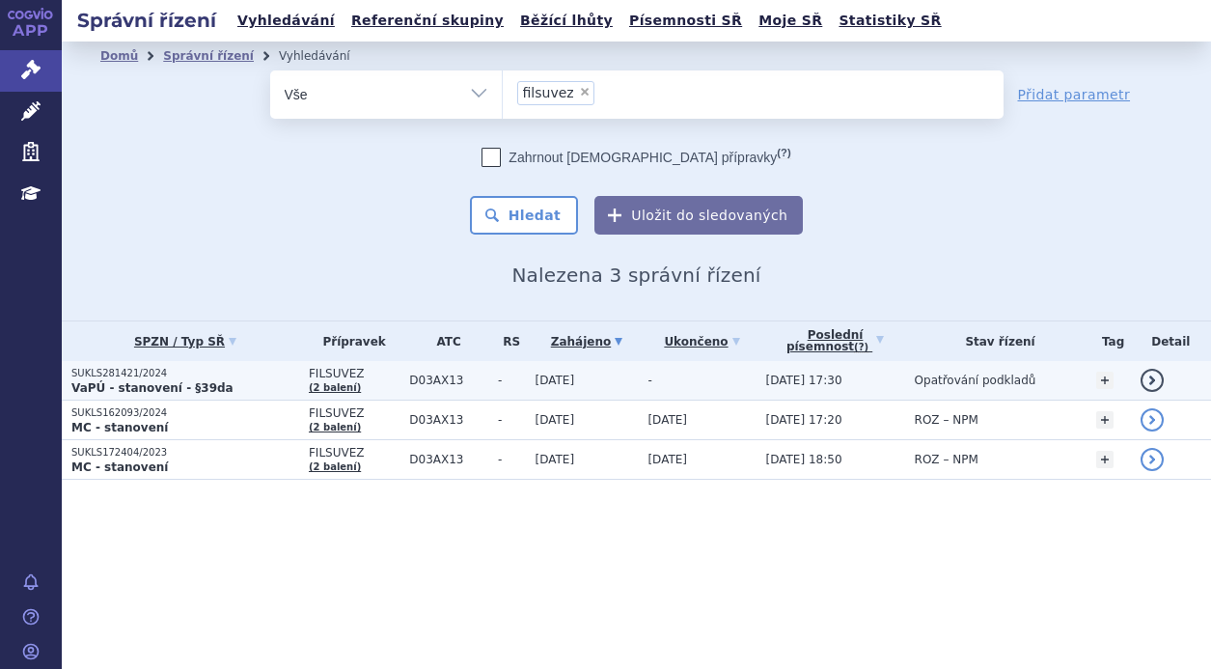
click at [236, 380] on p "VaPÚ - stanovení - §39da" at bounding box center [185, 387] width 228 height 15
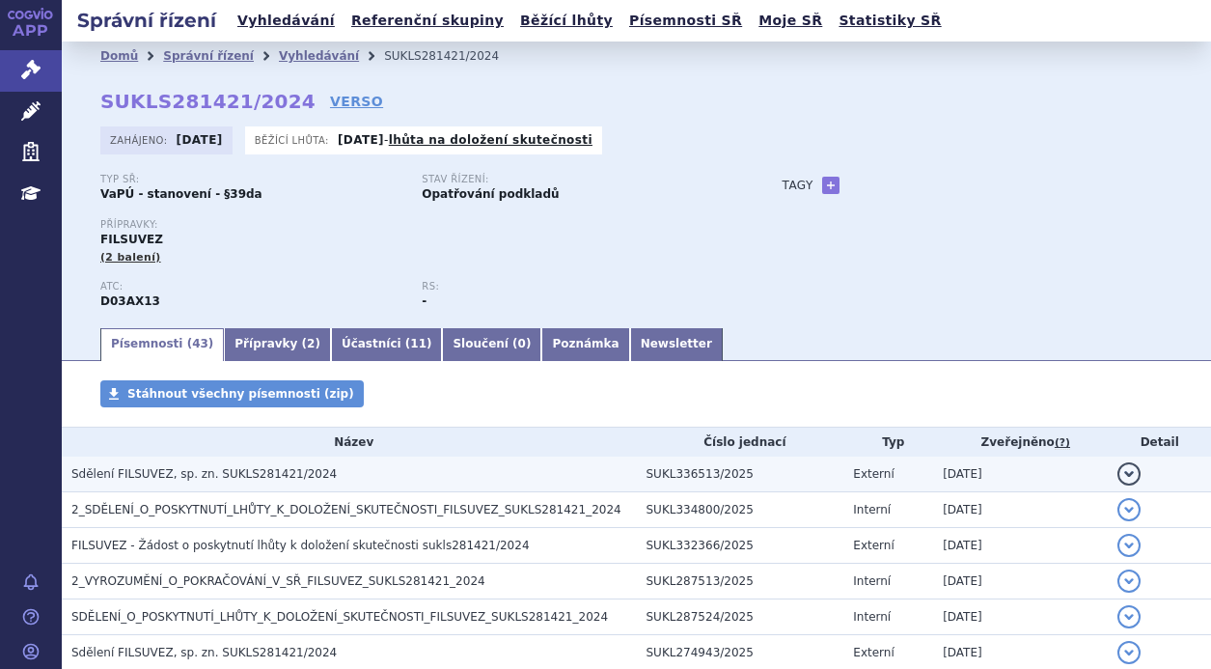
click at [218, 484] on h3 "Sdělení FILSUVEZ, sp. zn. SUKLS281421/2024" at bounding box center [354, 473] width 566 height 19
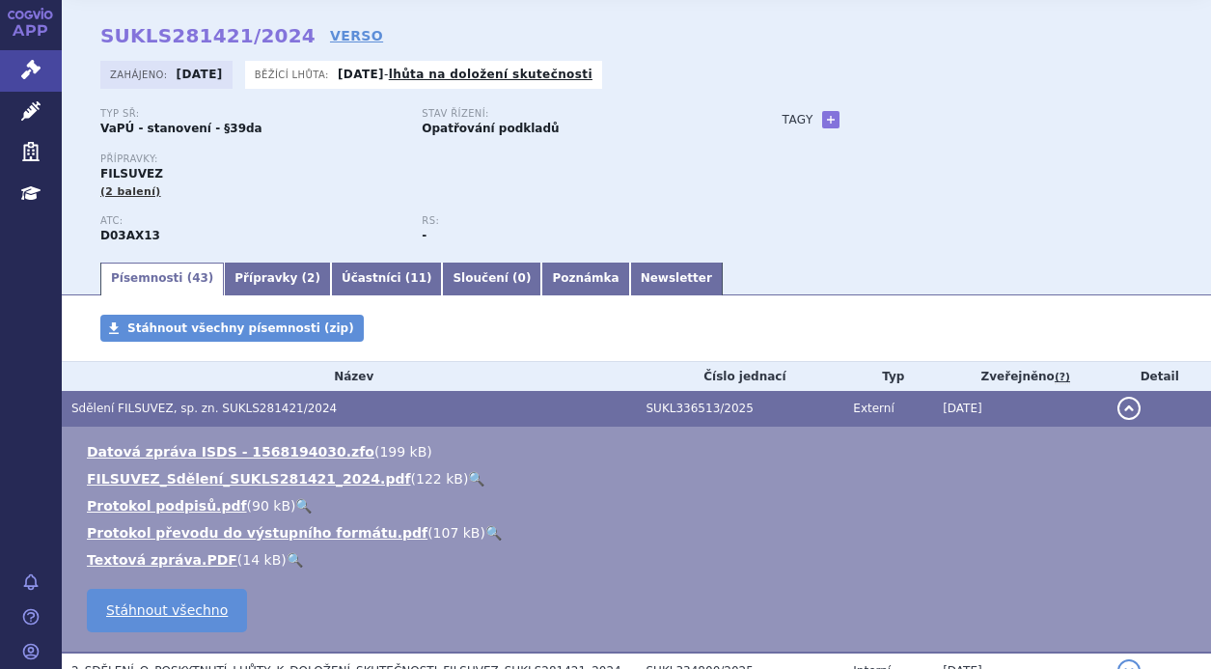
scroll to position [193, 0]
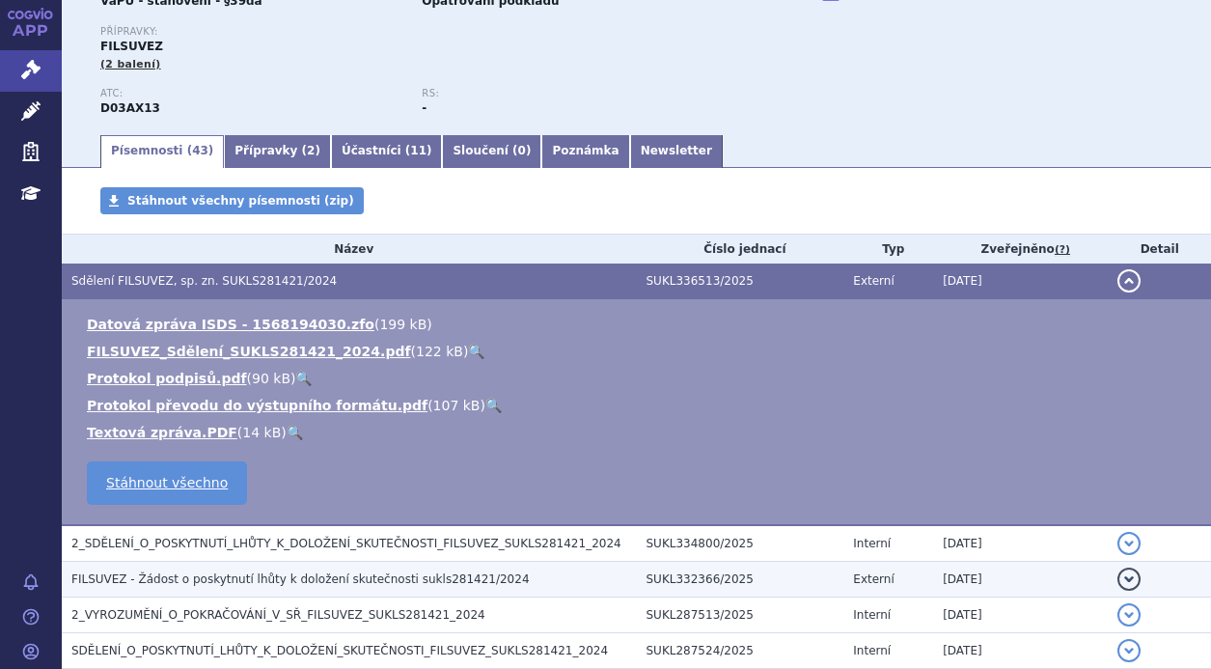
click at [261, 580] on span "FILSUVEZ - Žádost o poskytnutí lhůty k doložení skutečnosti sukls281421/2024" at bounding box center [300, 579] width 458 height 14
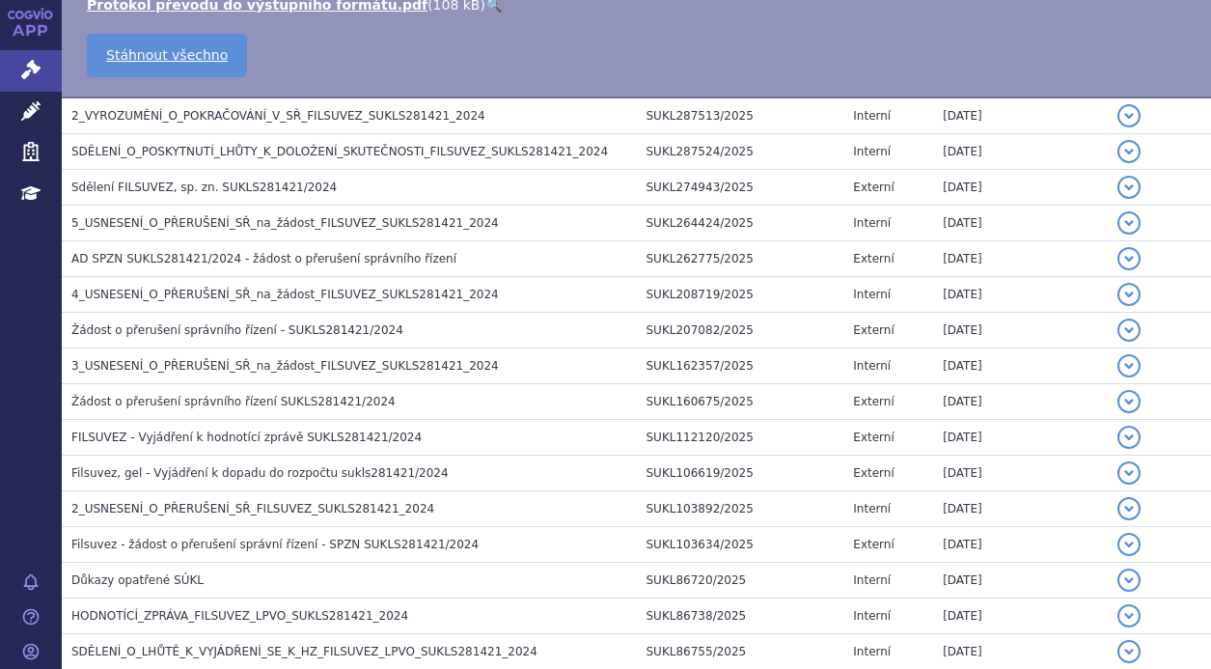
scroll to position [676, 0]
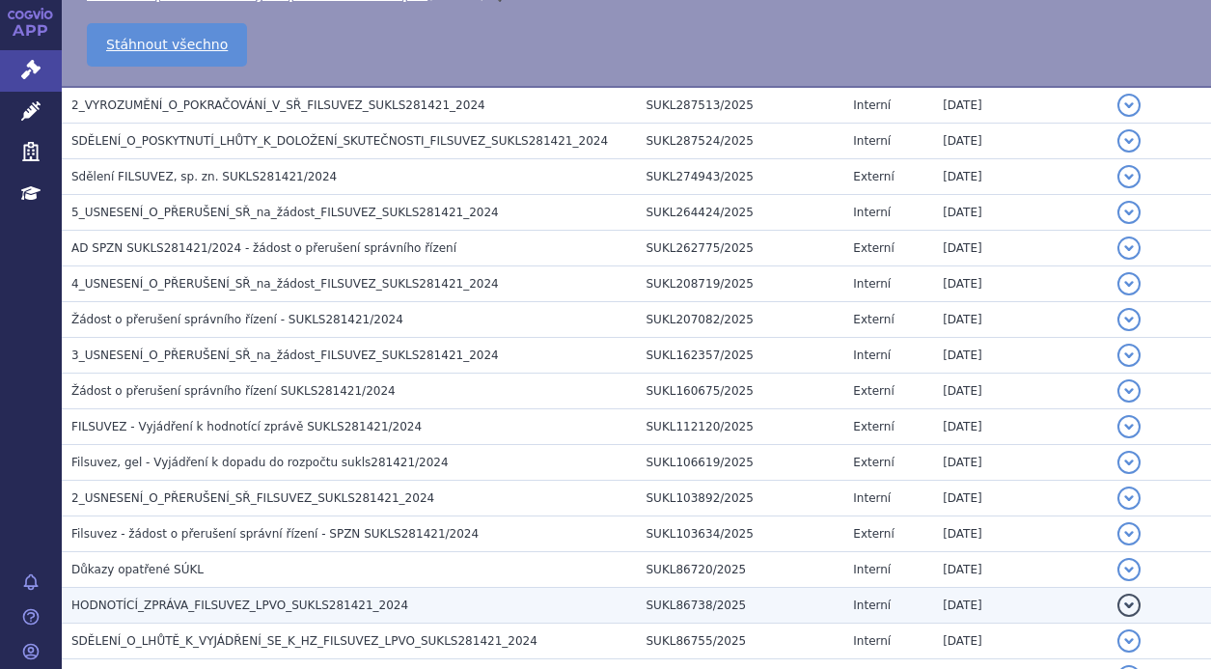
click at [247, 600] on span "HODNOTÍCÍ_ZPRÁVA_FILSUVEZ_LPVO_SUKLS281421_2024" at bounding box center [239, 605] width 337 height 14
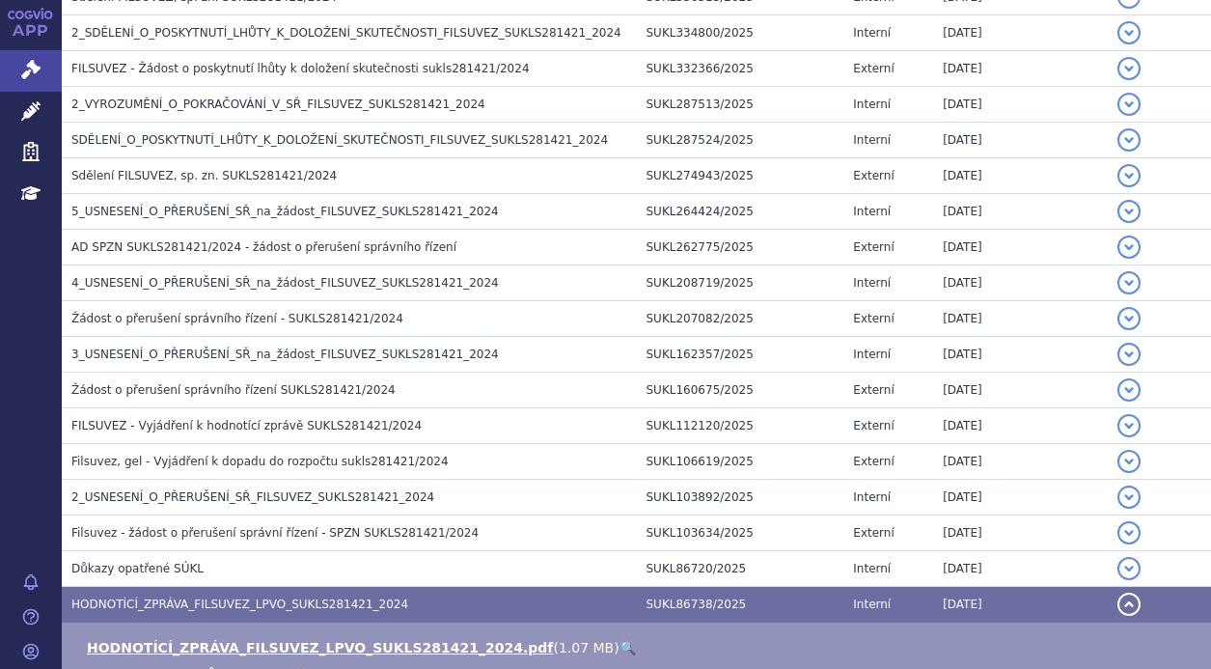
click at [620, 645] on link "🔍" at bounding box center [628, 647] width 16 height 15
